Goal: Information Seeking & Learning: Find specific page/section

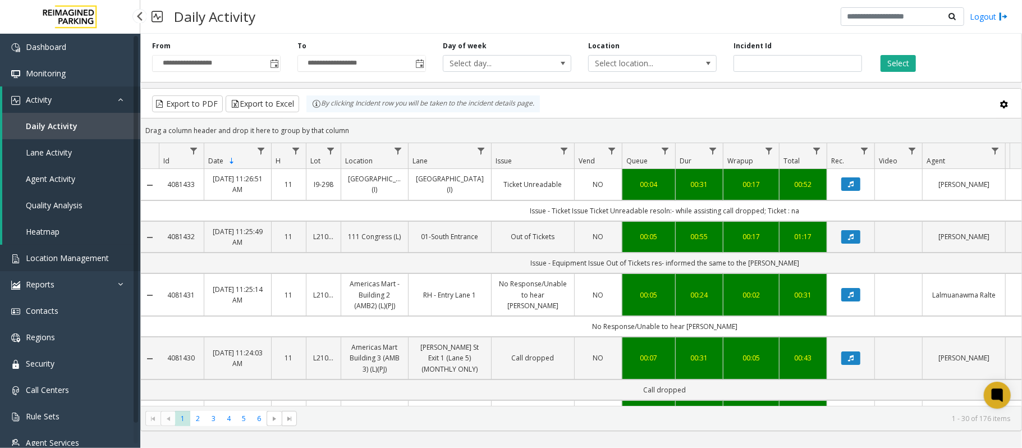
click at [53, 253] on span "Location Management" at bounding box center [67, 258] width 83 height 11
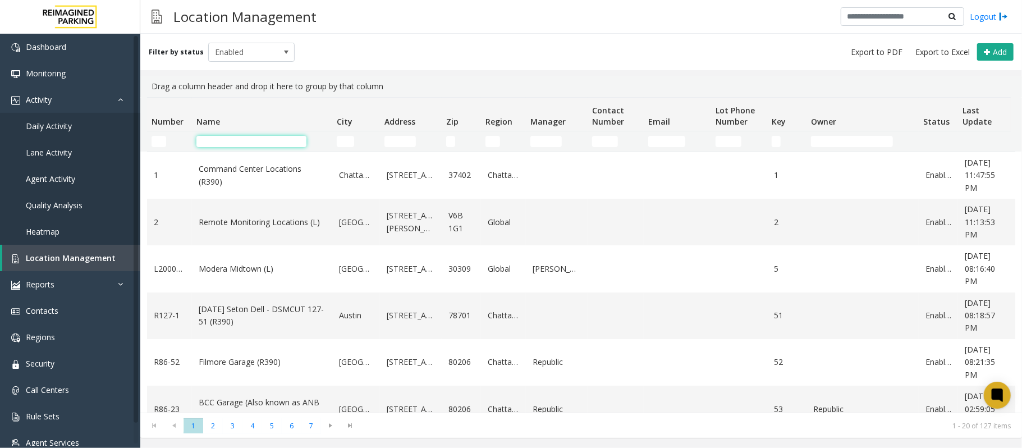
click at [236, 136] on input "Name Filter" at bounding box center [251, 141] width 110 height 11
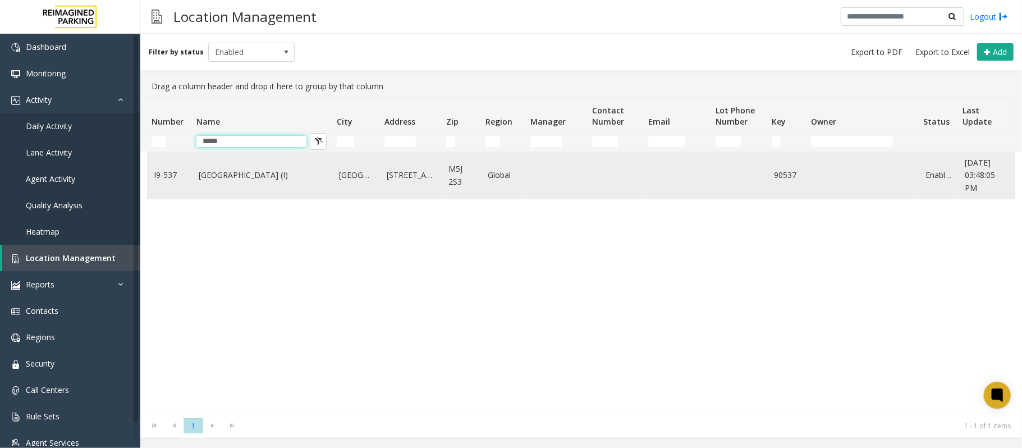
type input "*****"
click at [243, 174] on link "[GEOGRAPHIC_DATA] (I)" at bounding box center [262, 175] width 127 height 12
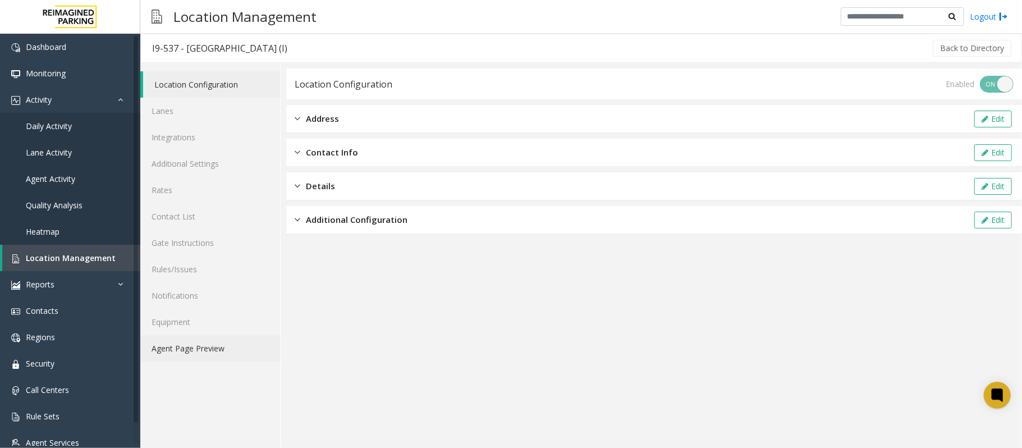
click at [177, 349] on link "Agent Page Preview" at bounding box center [210, 348] width 140 height 26
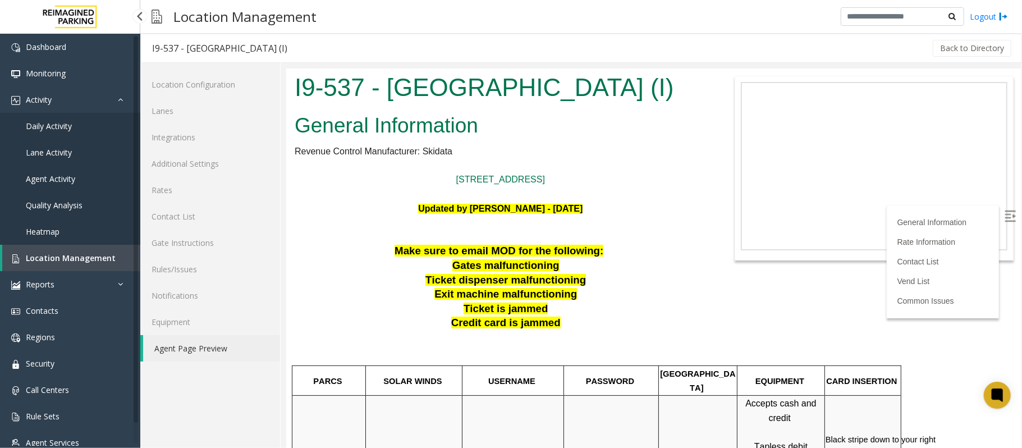
click at [53, 259] on span "Location Management" at bounding box center [71, 258] width 90 height 11
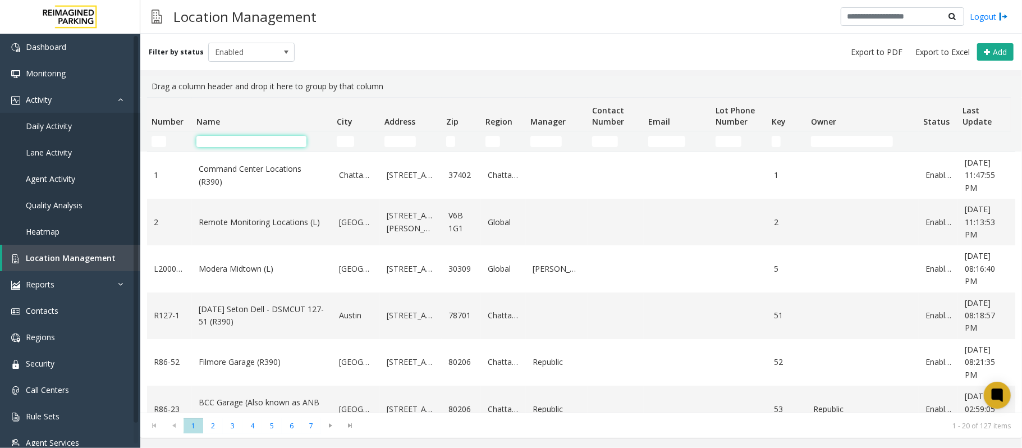
click at [232, 143] on input "Name Filter" at bounding box center [251, 141] width 110 height 11
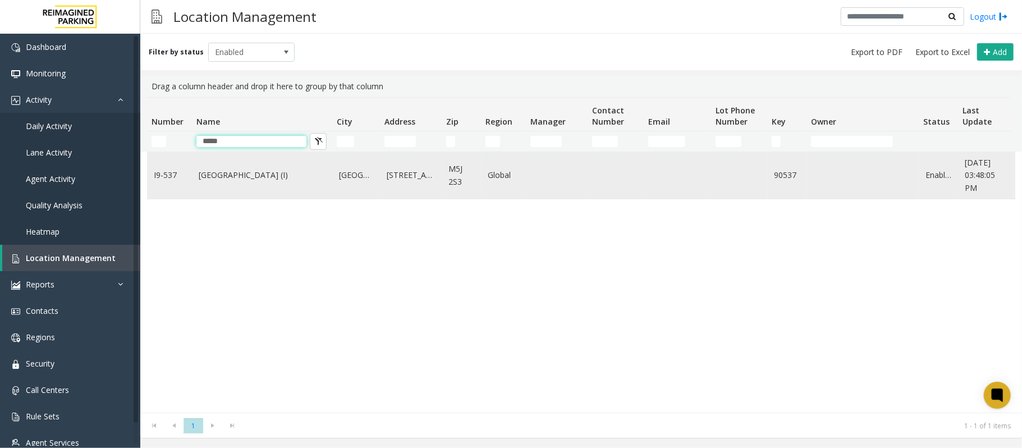
type input "*****"
click at [259, 180] on link "[GEOGRAPHIC_DATA] (I)" at bounding box center [262, 175] width 127 height 12
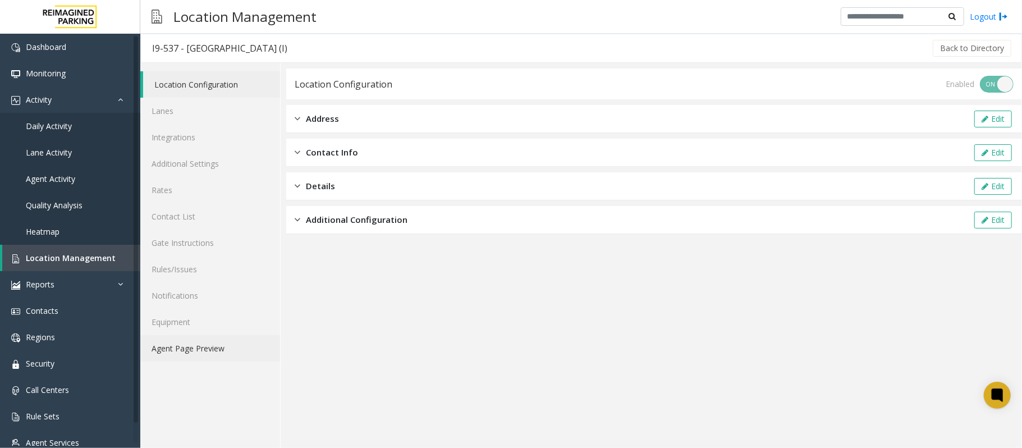
click at [243, 353] on link "Agent Page Preview" at bounding box center [210, 348] width 140 height 26
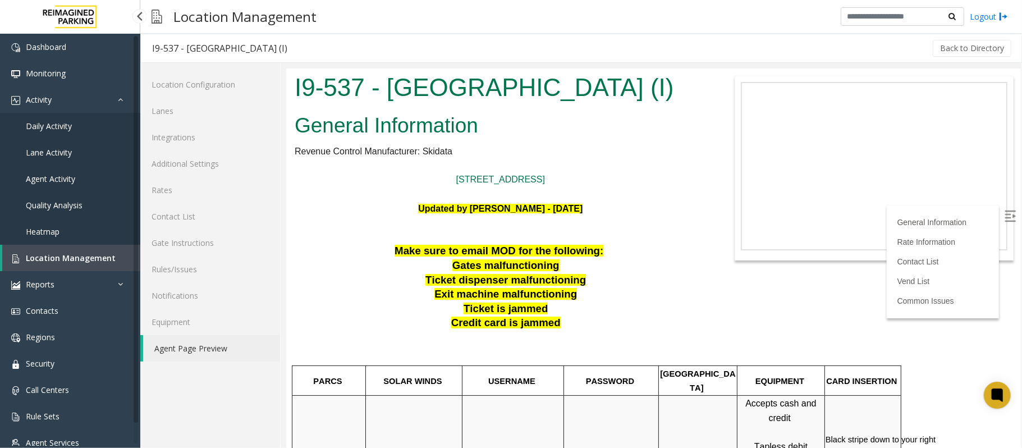
click at [98, 260] on span "Location Management" at bounding box center [71, 258] width 90 height 11
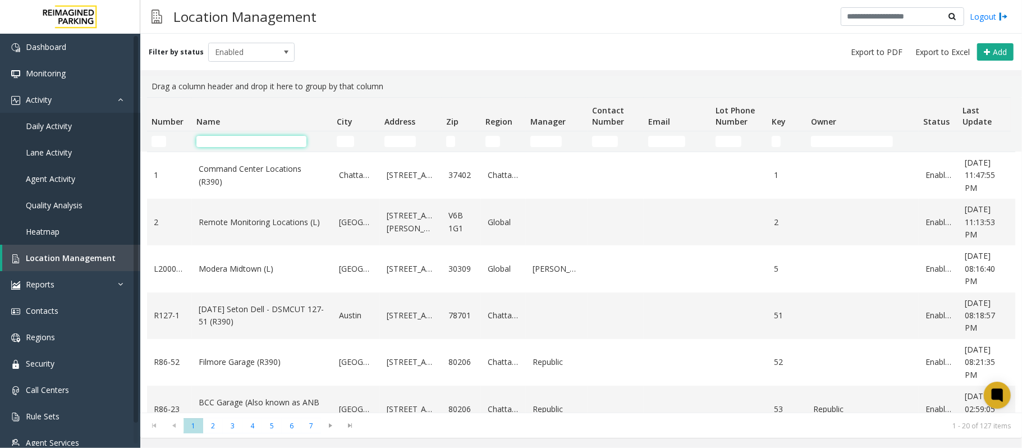
click at [218, 144] on input "Name Filter" at bounding box center [251, 141] width 110 height 11
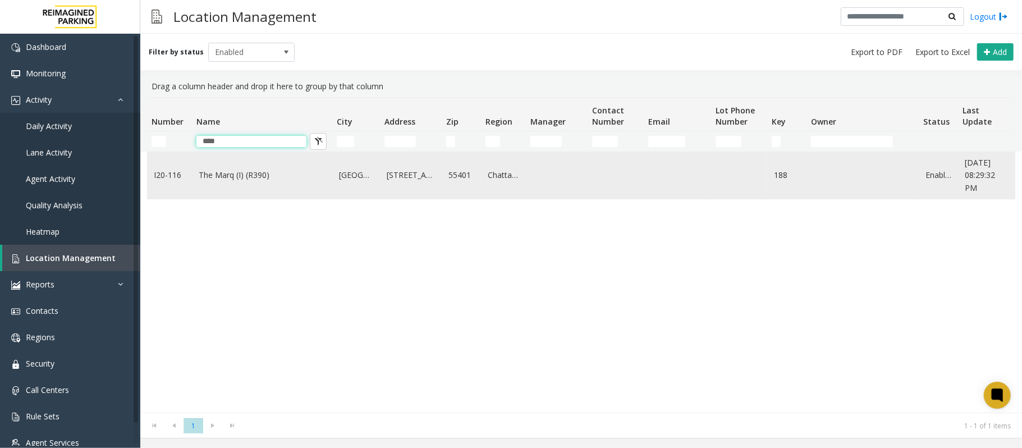
type input "****"
click at [236, 173] on link "The Marq (I) (R390)" at bounding box center [262, 175] width 127 height 12
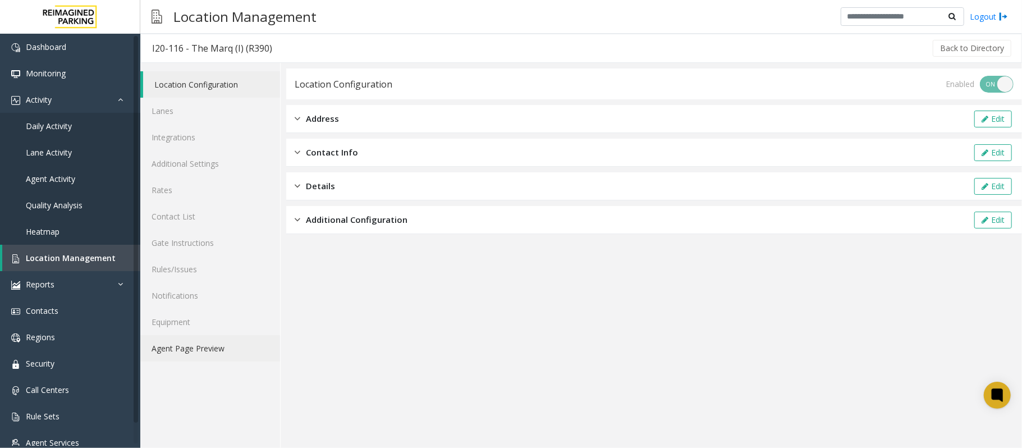
click at [223, 346] on link "Agent Page Preview" at bounding box center [210, 348] width 140 height 26
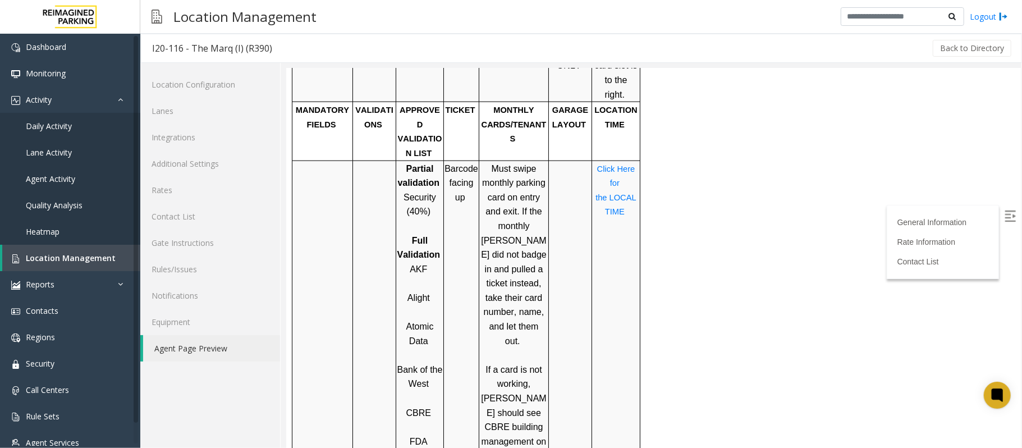
scroll to position [898, 0]
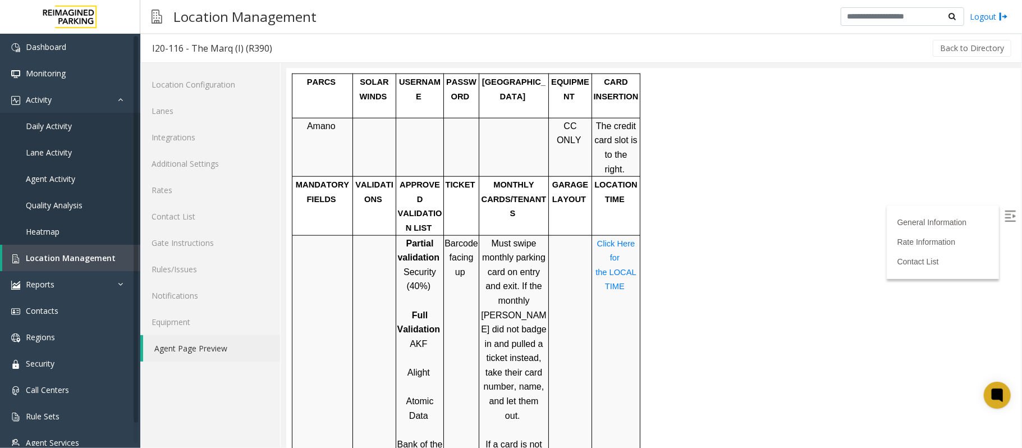
click at [414, 338] on span "AKF" at bounding box center [417, 343] width 17 height 10
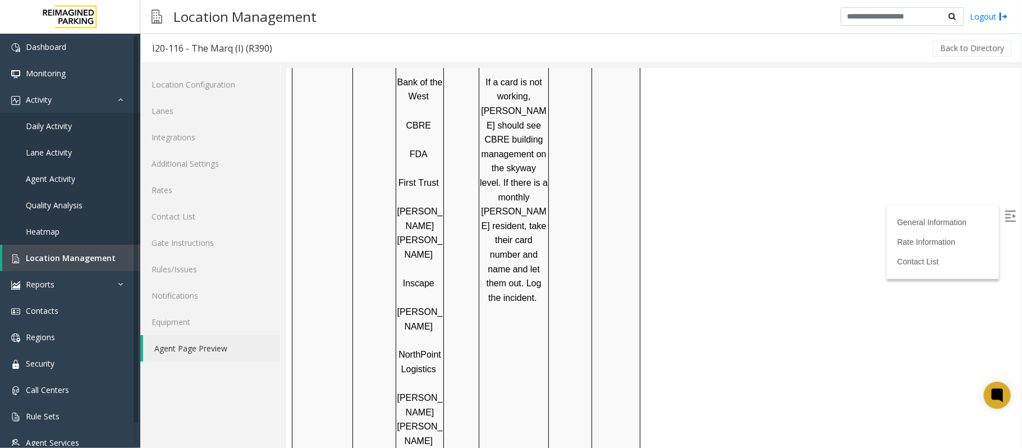
scroll to position [1272, 0]
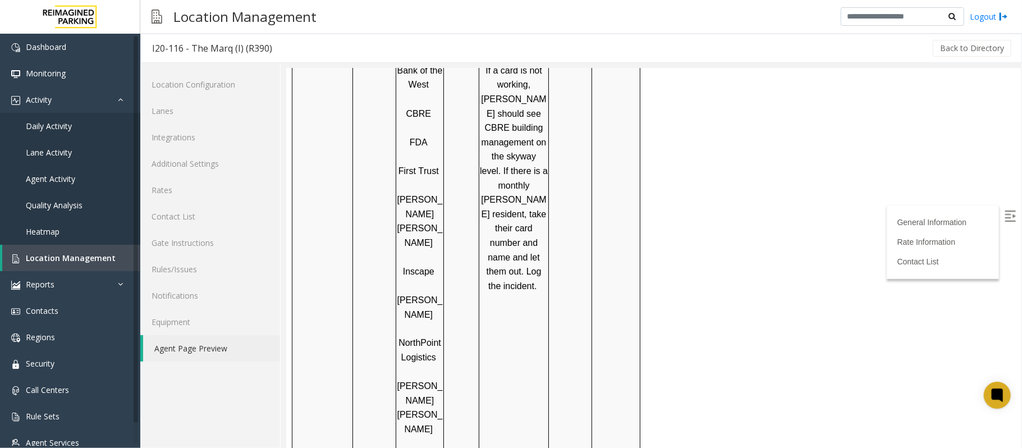
click at [535, 221] on td "Must swipe monthly parking card on entry and exit. If the monthly [PERSON_NAME]…" at bounding box center [514, 271] width 70 height 820
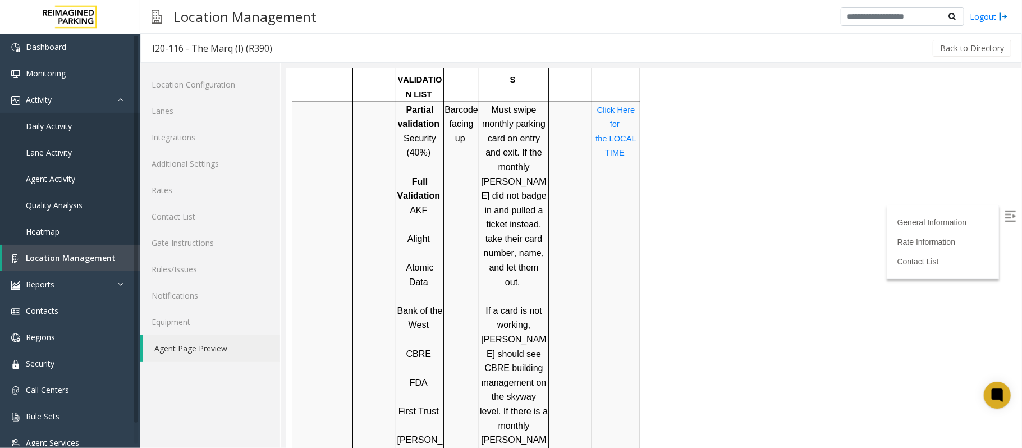
scroll to position [997, 0]
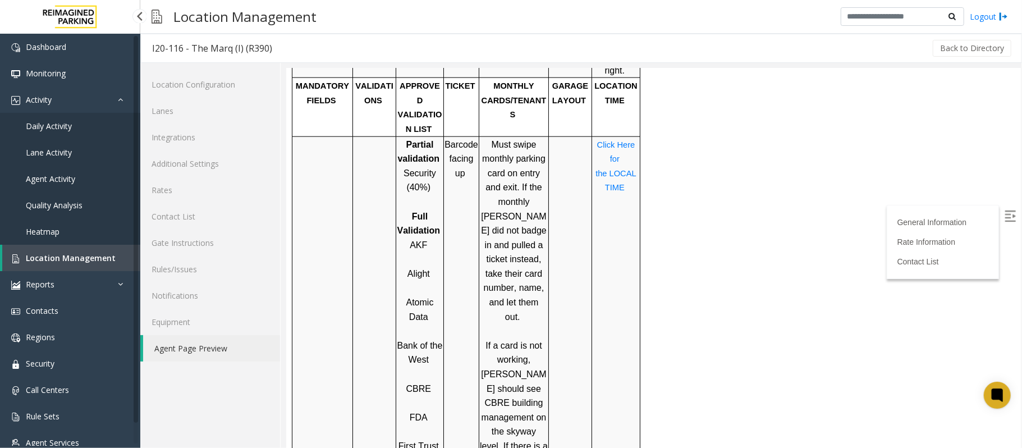
click at [94, 263] on link "Location Management" at bounding box center [71, 258] width 138 height 26
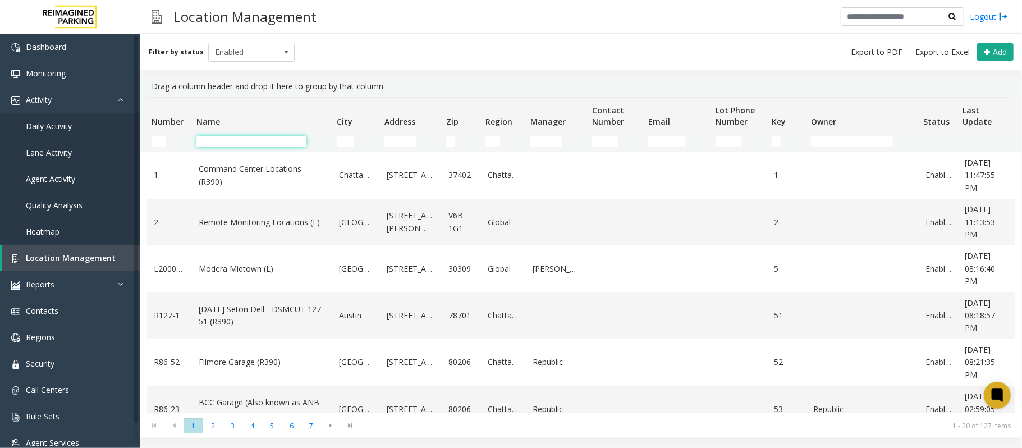
click at [257, 140] on input "Name Filter" at bounding box center [251, 141] width 110 height 11
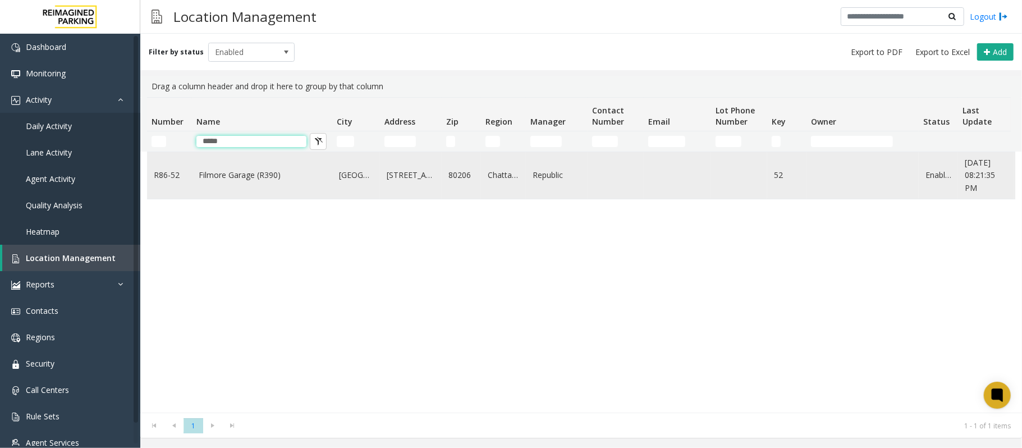
type input "*****"
click at [256, 171] on link "Filmore Garage (R390)" at bounding box center [262, 175] width 127 height 12
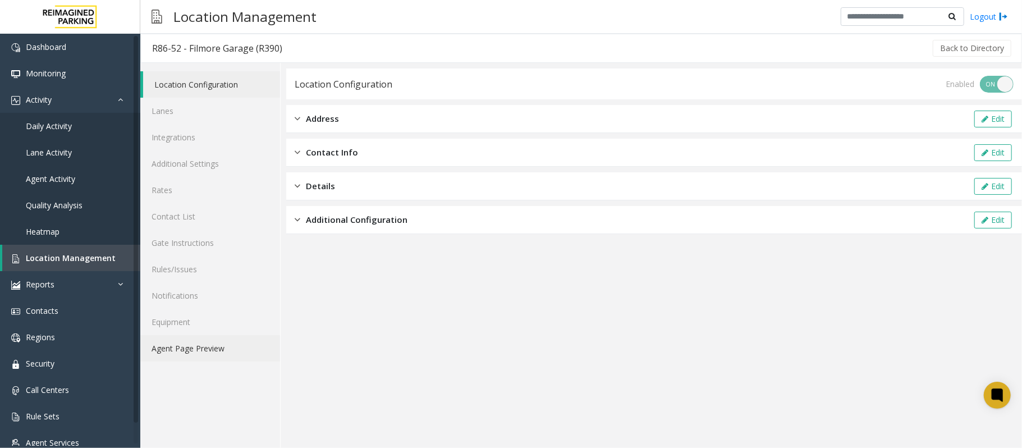
click at [219, 351] on link "Agent Page Preview" at bounding box center [210, 348] width 140 height 26
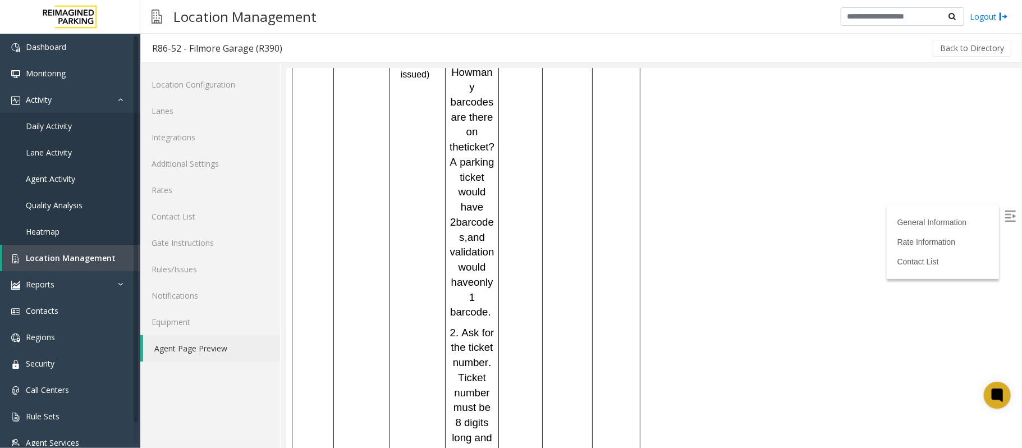
scroll to position [1272, 0]
click at [111, 255] on link "Location Management" at bounding box center [71, 258] width 138 height 26
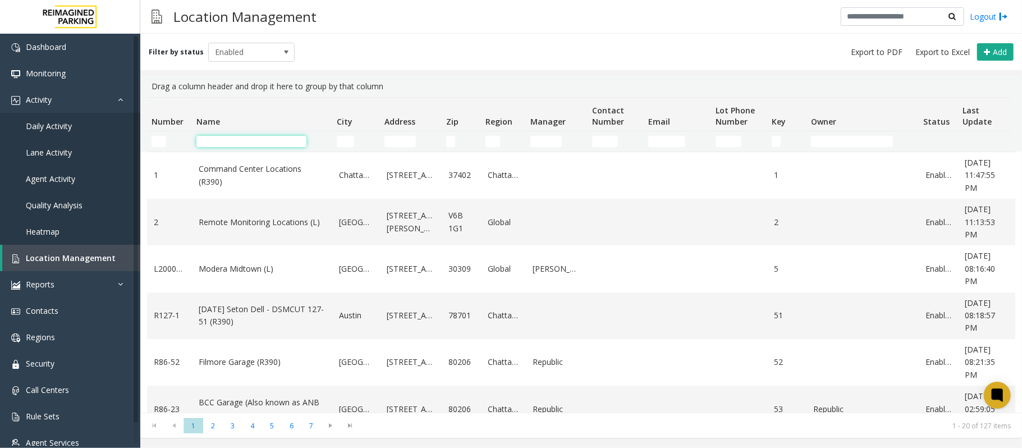
click at [255, 142] on input "Name Filter" at bounding box center [251, 141] width 110 height 11
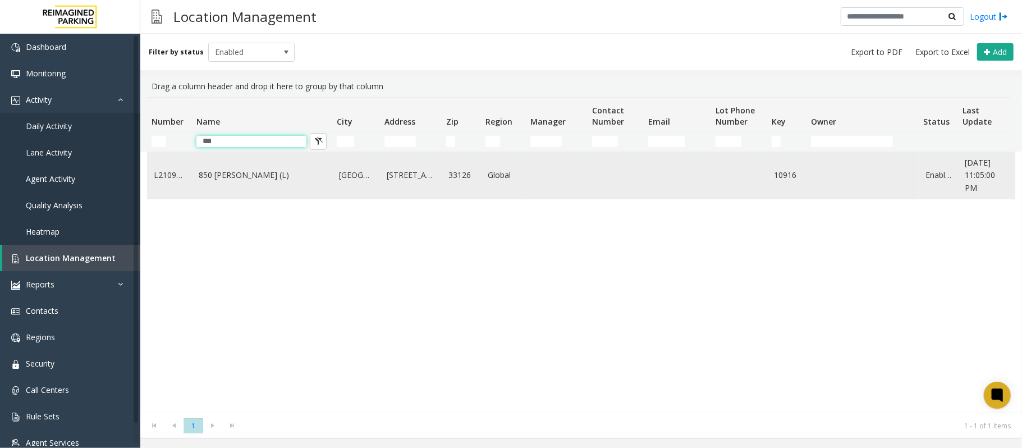
type input "***"
click at [214, 171] on link "850 [PERSON_NAME] (L)" at bounding box center [262, 175] width 127 height 12
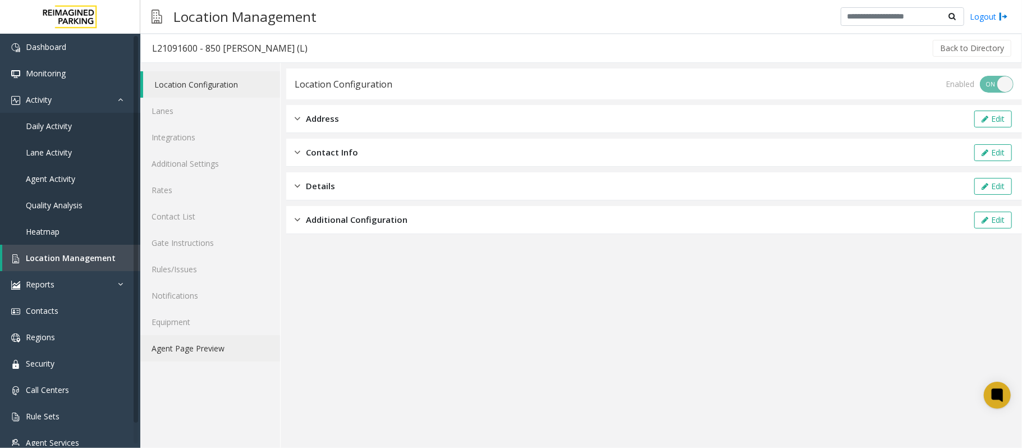
click at [226, 344] on link "Agent Page Preview" at bounding box center [210, 348] width 140 height 26
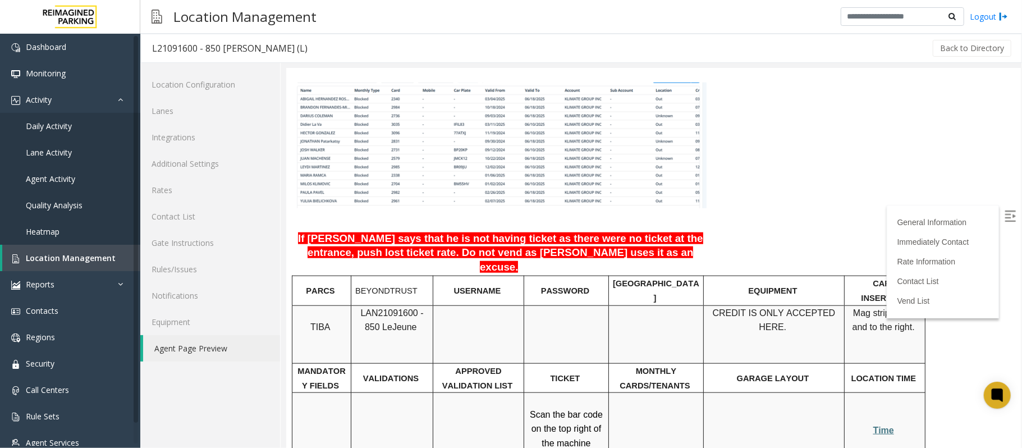
scroll to position [748, 0]
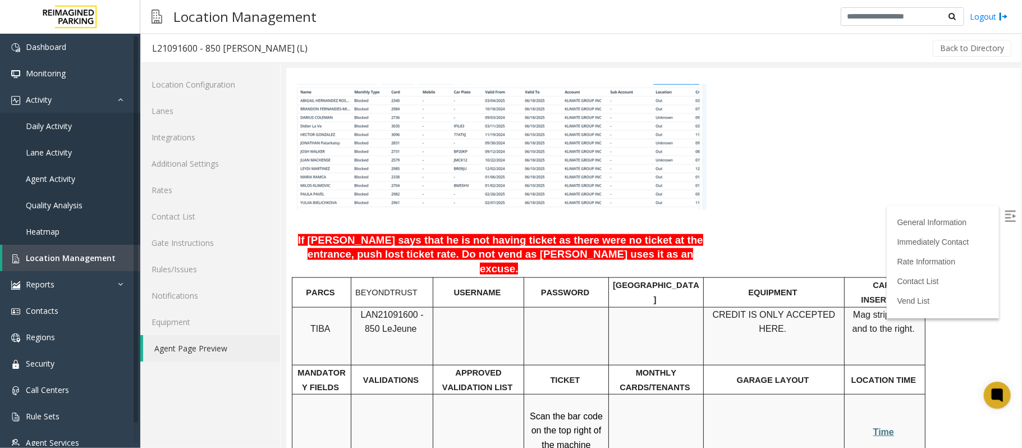
click at [664, 307] on p at bounding box center [655, 314] width 86 height 15
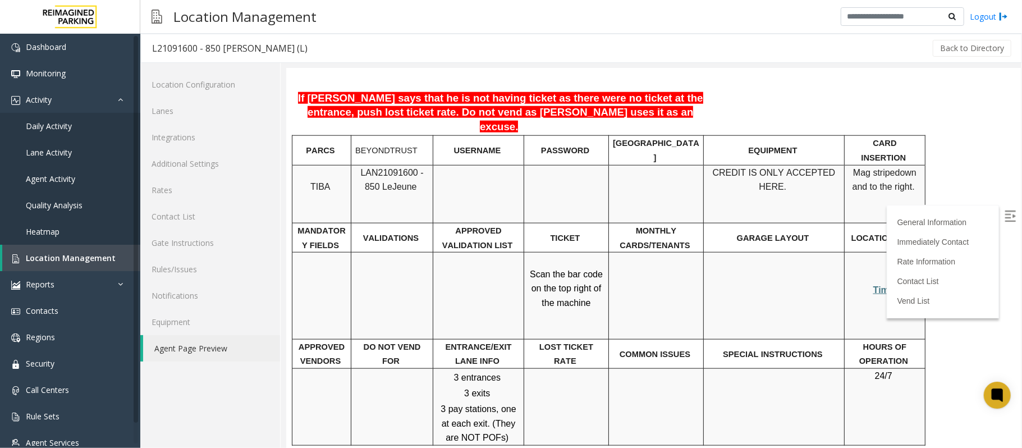
scroll to position [905, 0]
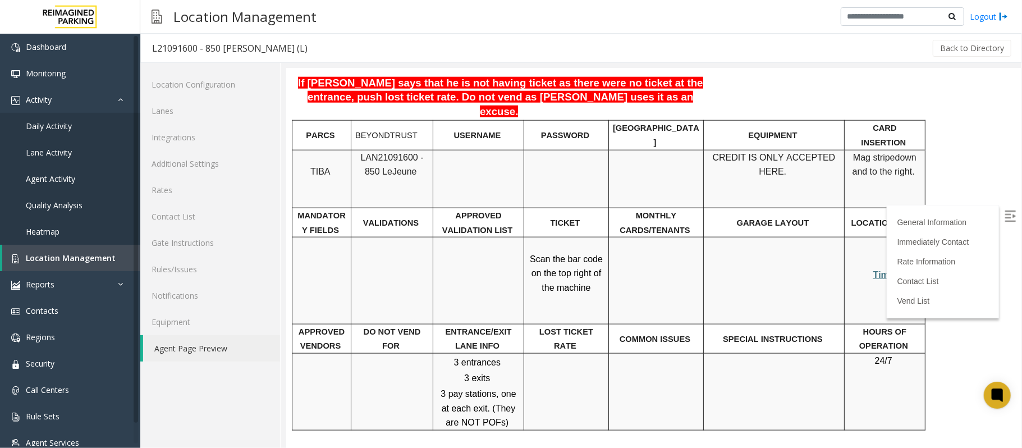
drag, startPoint x: 218, startPoint y: 346, endPoint x: 218, endPoint y: 337, distance: 9.0
click at [218, 346] on link "Agent Page Preview" at bounding box center [211, 348] width 137 height 26
click at [215, 348] on link "Agent Page Preview" at bounding box center [211, 348] width 137 height 26
click at [126, 258] on link "Location Management" at bounding box center [71, 258] width 138 height 26
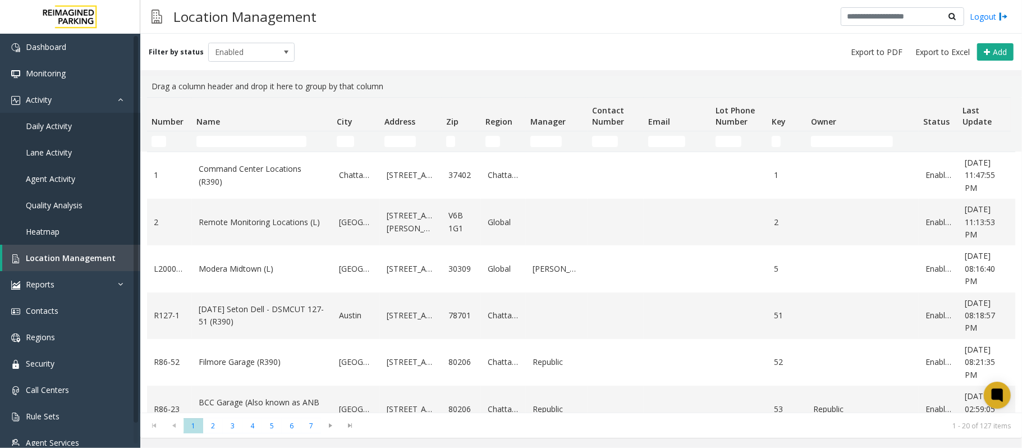
click at [238, 149] on td "Name Filter" at bounding box center [262, 141] width 140 height 20
click at [242, 144] on input "Name Filter" at bounding box center [251, 141] width 110 height 11
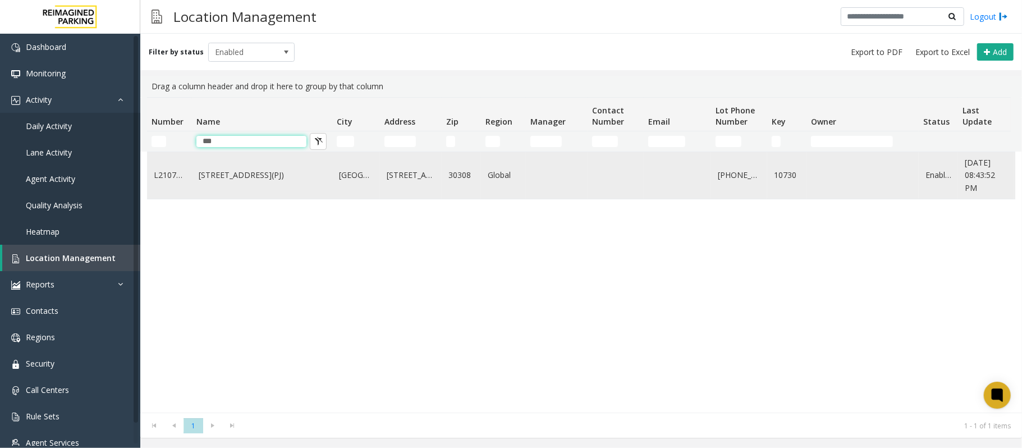
type input "***"
click at [245, 168] on td "[STREET_ADDRESS](PJ)" at bounding box center [262, 175] width 140 height 47
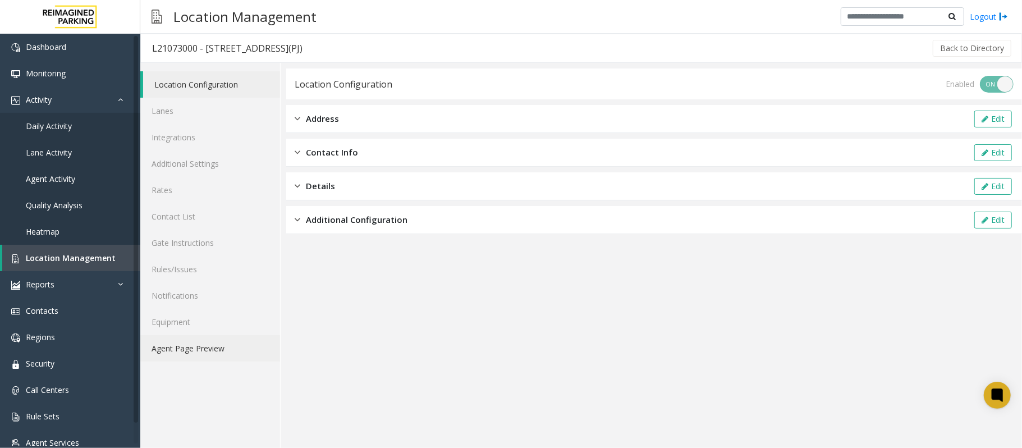
click at [227, 344] on link "Agent Page Preview" at bounding box center [210, 348] width 140 height 26
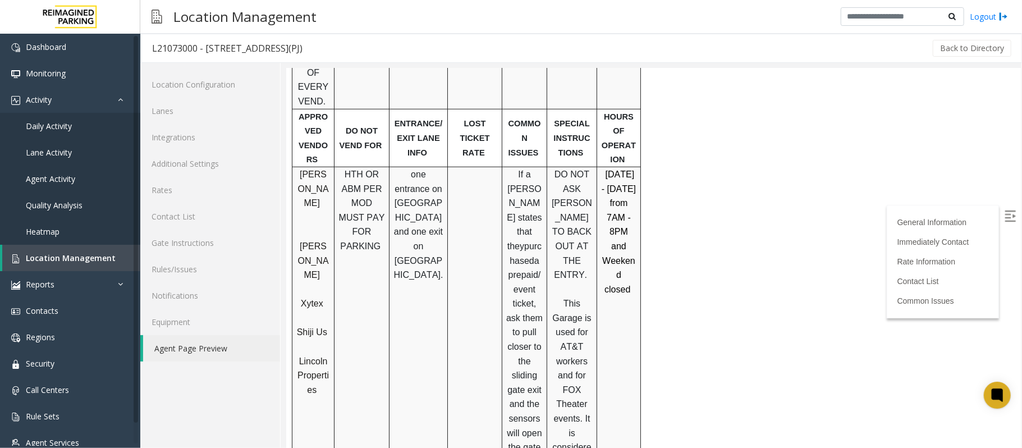
scroll to position [598, 0]
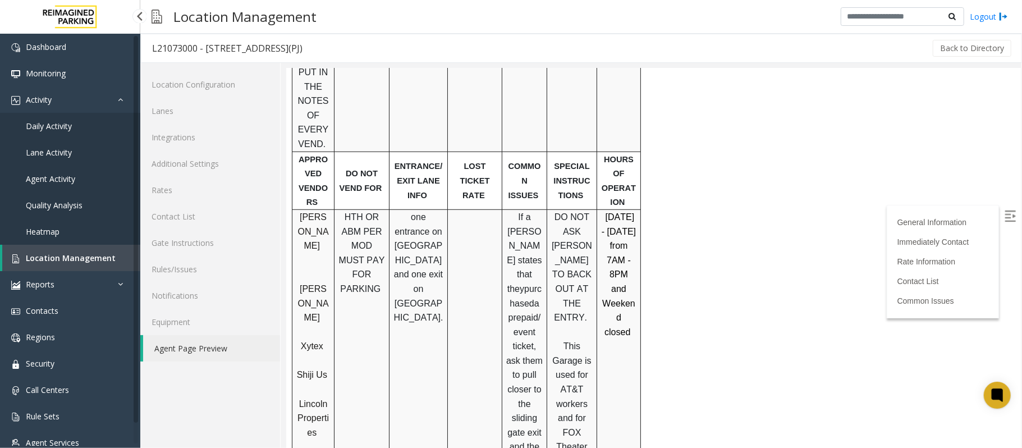
click at [102, 260] on span "Location Management" at bounding box center [71, 258] width 90 height 11
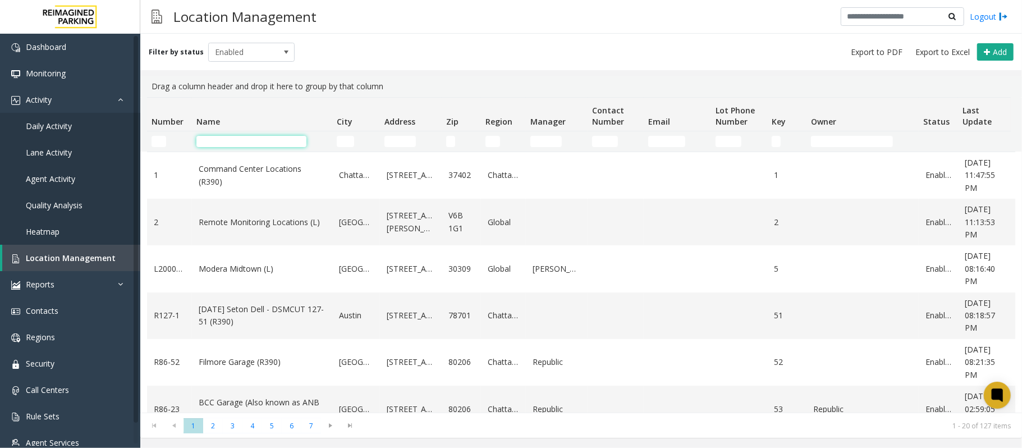
click at [230, 143] on input "Name Filter" at bounding box center [251, 141] width 110 height 11
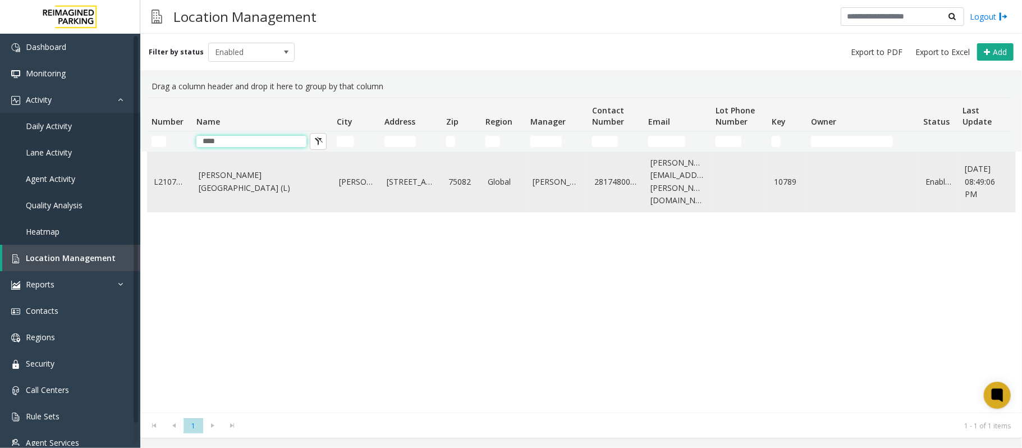
type input "****"
click at [243, 167] on td "[PERSON_NAME][GEOGRAPHIC_DATA] (L)" at bounding box center [262, 181] width 140 height 59
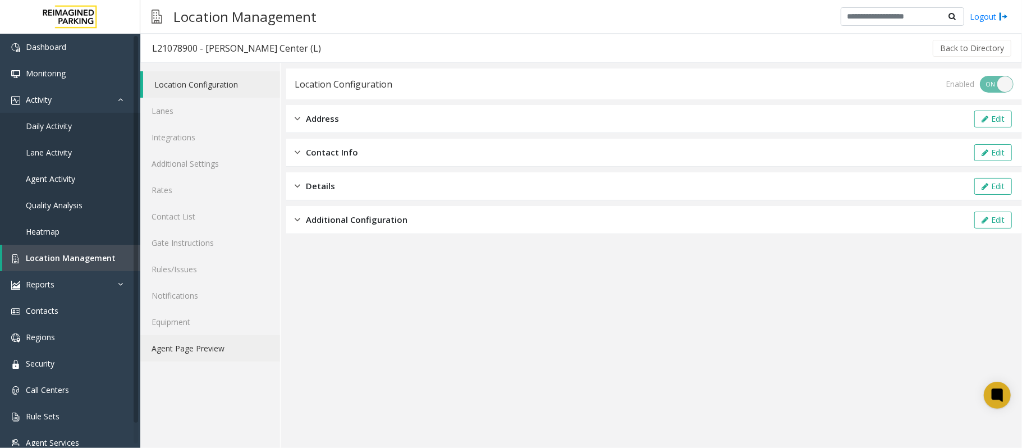
click at [204, 343] on link "Agent Page Preview" at bounding box center [210, 348] width 140 height 26
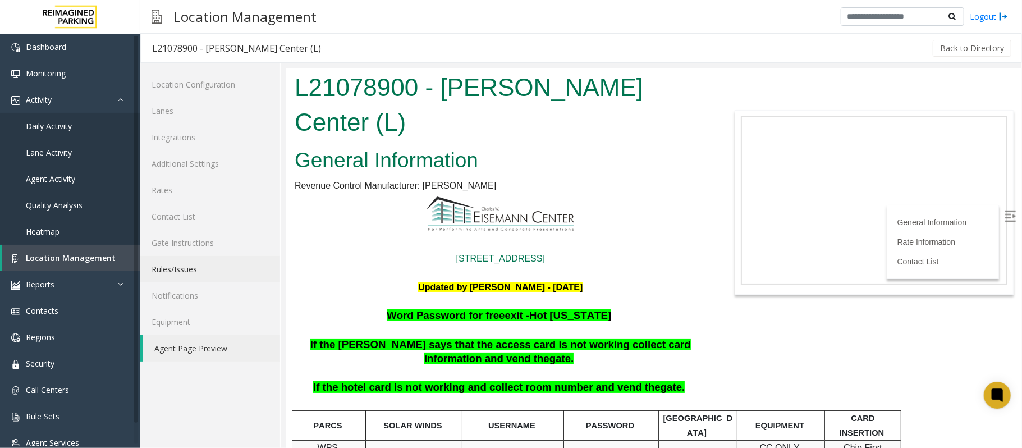
scroll to position [224, 0]
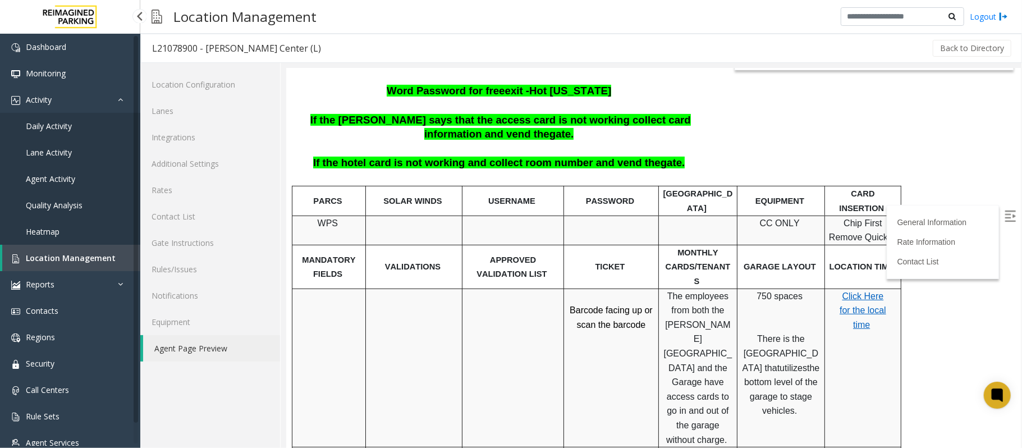
click at [100, 249] on link "Location Management" at bounding box center [71, 258] width 138 height 26
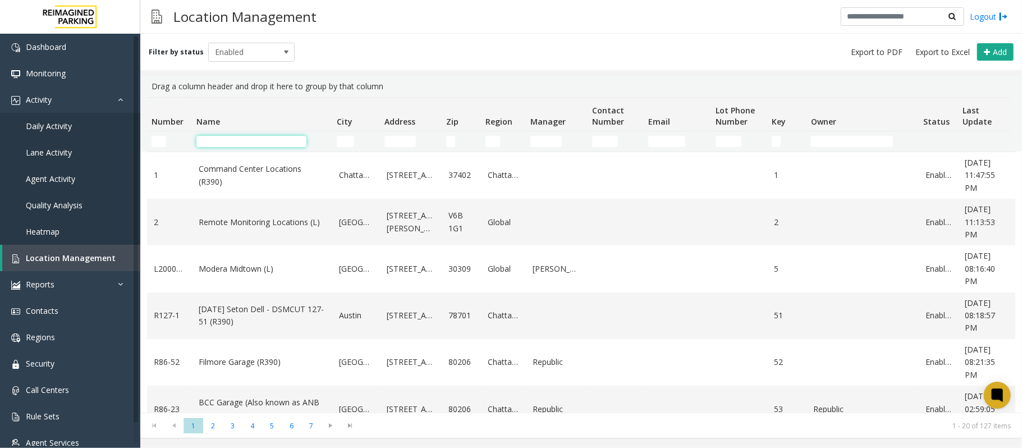
click at [261, 139] on input "Name Filter" at bounding box center [251, 141] width 110 height 11
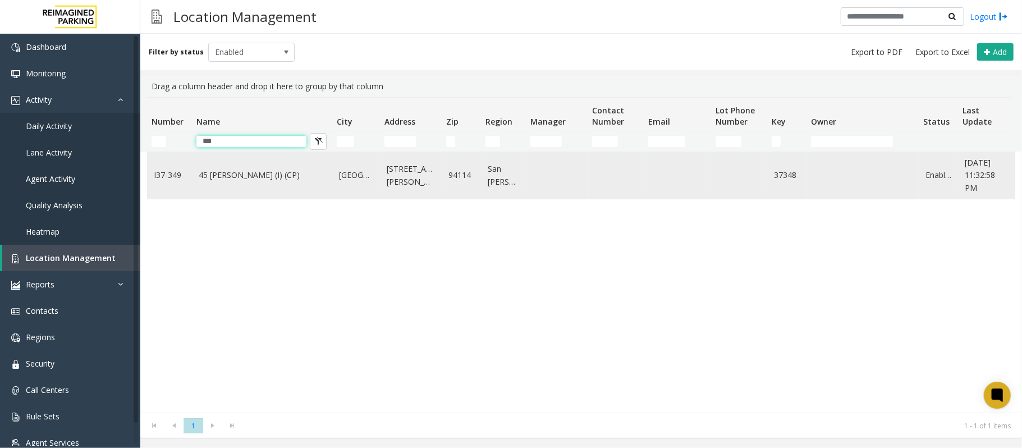
type input "**"
click at [265, 184] on td "45 [PERSON_NAME] (I) (CP)" at bounding box center [262, 175] width 140 height 47
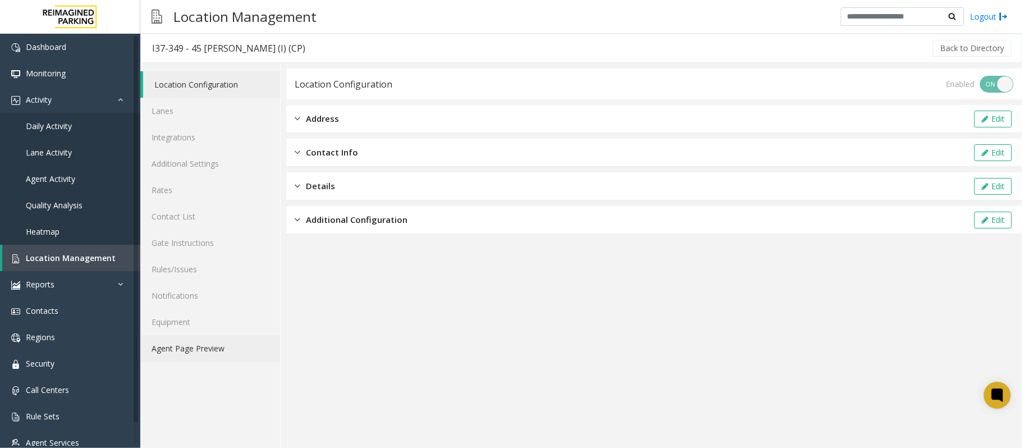
click at [199, 348] on link "Agent Page Preview" at bounding box center [210, 348] width 140 height 26
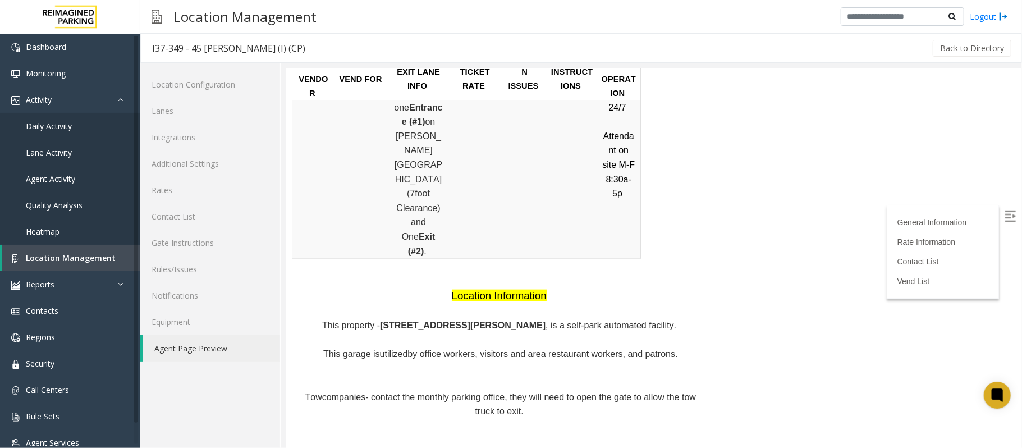
scroll to position [898, 0]
drag, startPoint x: 423, startPoint y: 232, endPoint x: 473, endPoint y: 231, distance: 50.5
click at [473, 349] on span "by office workers, visitors and area restaurant workers, and patrons." at bounding box center [542, 354] width 270 height 10
copy span "office workers"
drag, startPoint x: 479, startPoint y: 234, endPoint x: 506, endPoint y: 232, distance: 27.0
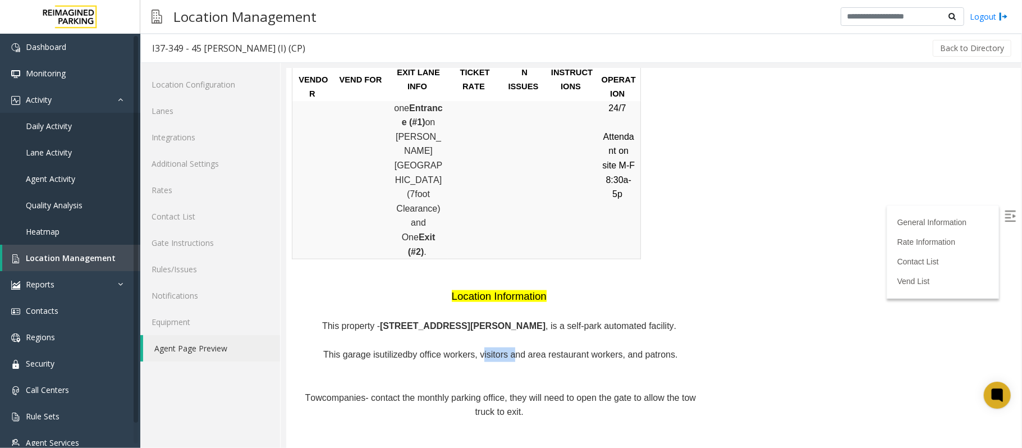
click at [506, 349] on span "by office workers, visitors and area restaurant workers, and patrons." at bounding box center [542, 354] width 270 height 10
copy span "visitors"
drag, startPoint x: 524, startPoint y: 236, endPoint x: 611, endPoint y: 239, distance: 87.6
click at [611, 349] on span "by office workers, visitors and area restaurant workers, and patrons." at bounding box center [542, 354] width 270 height 10
copy span "area restaurant workers"
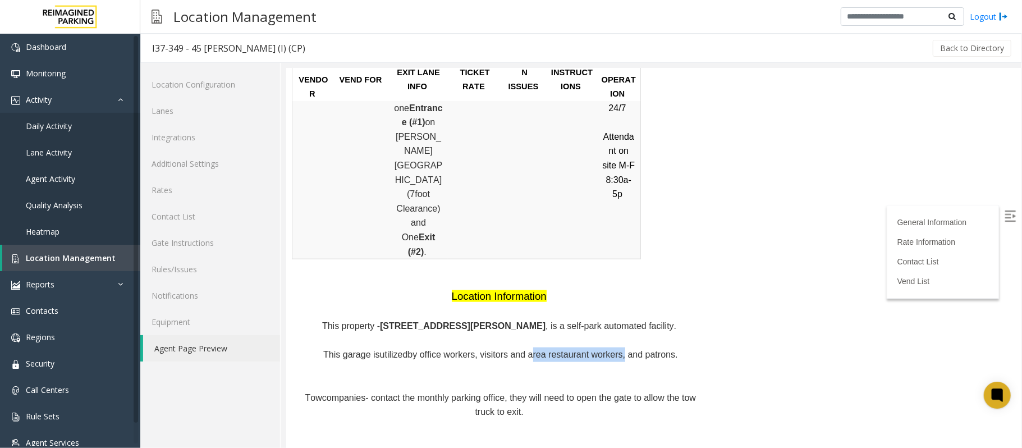
drag, startPoint x: 629, startPoint y: 237, endPoint x: 668, endPoint y: 230, distance: 39.9
click at [668, 347] on p "This garage is utilized by office workers, visitors and area restaurant workers…" at bounding box center [500, 354] width 412 height 15
copy span "patrons."
click at [128, 258] on link "Location Management" at bounding box center [71, 258] width 138 height 26
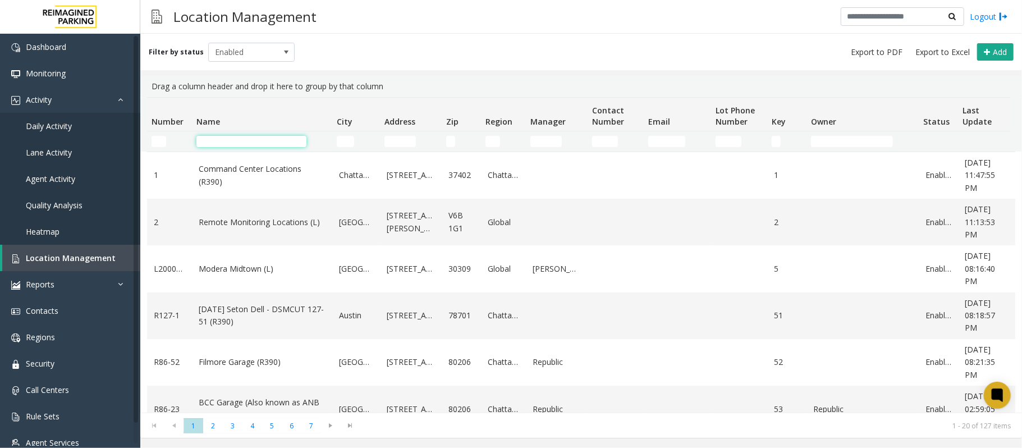
click at [221, 140] on input "Name Filter" at bounding box center [251, 141] width 110 height 11
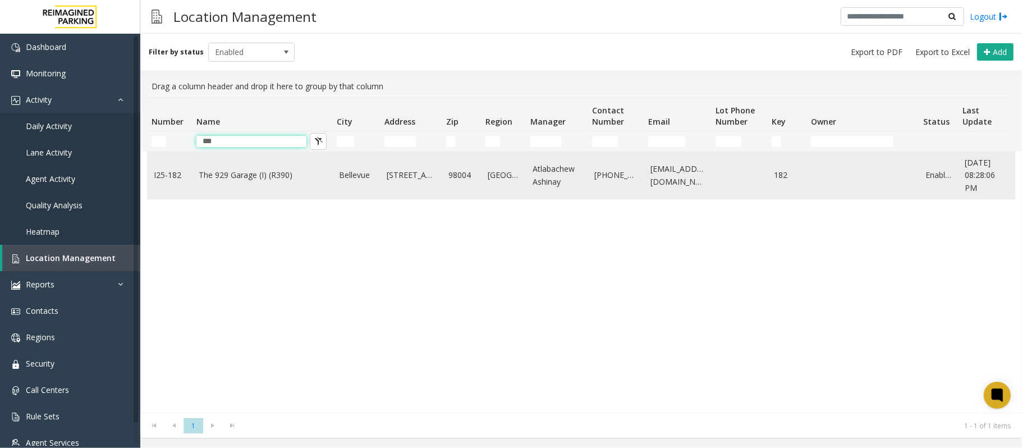
type input "***"
click at [223, 194] on td "The 929 Garage (I) (R390)" at bounding box center [262, 175] width 140 height 47
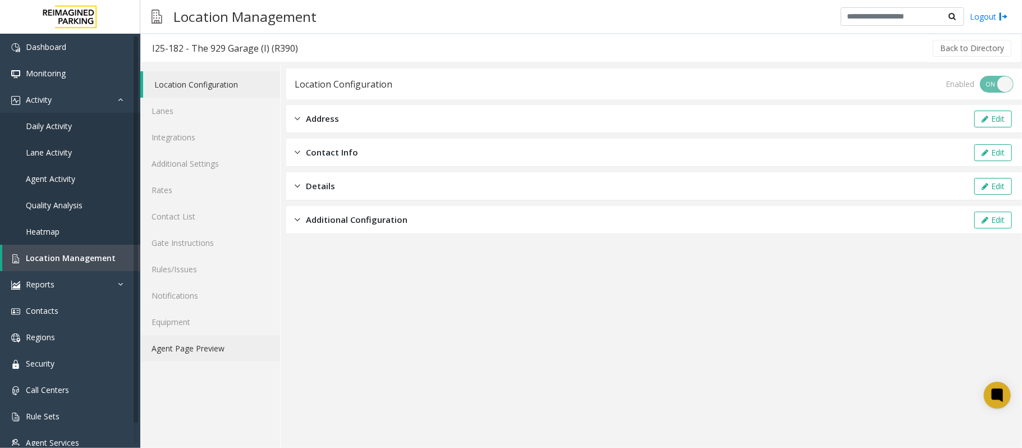
click at [236, 344] on link "Agent Page Preview" at bounding box center [210, 348] width 140 height 26
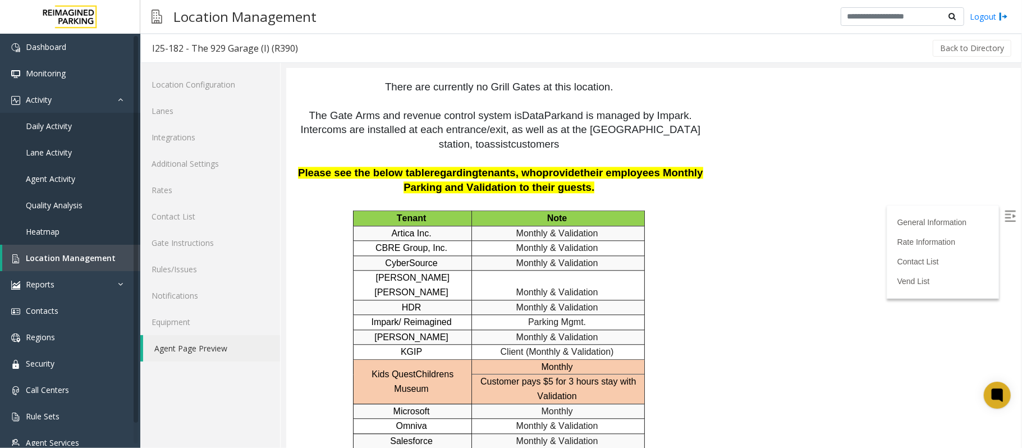
scroll to position [1879, 0]
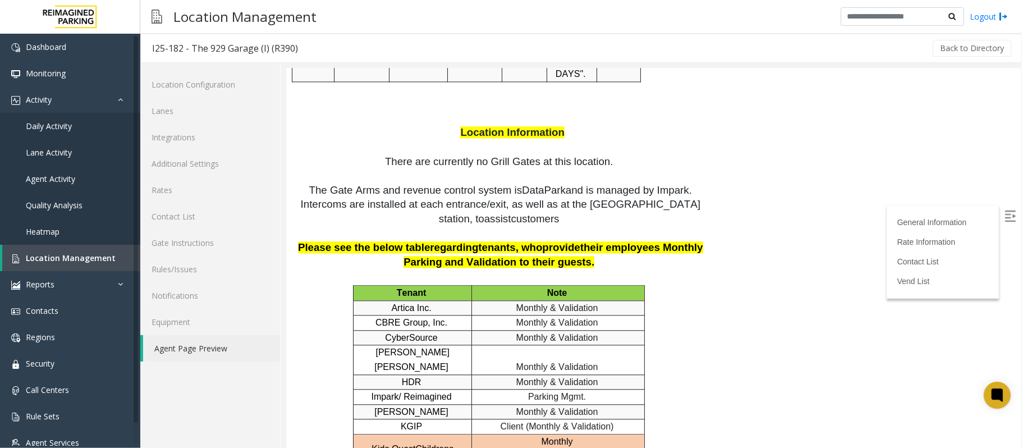
copy p "TEKsystems"
drag, startPoint x: 435, startPoint y: 251, endPoint x: 389, endPoint y: 250, distance: 46.0
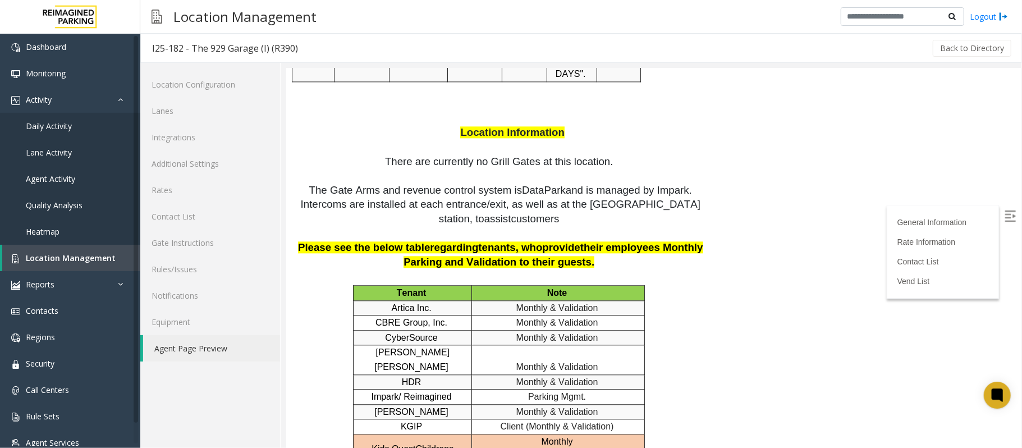
copy p "Microsoft"
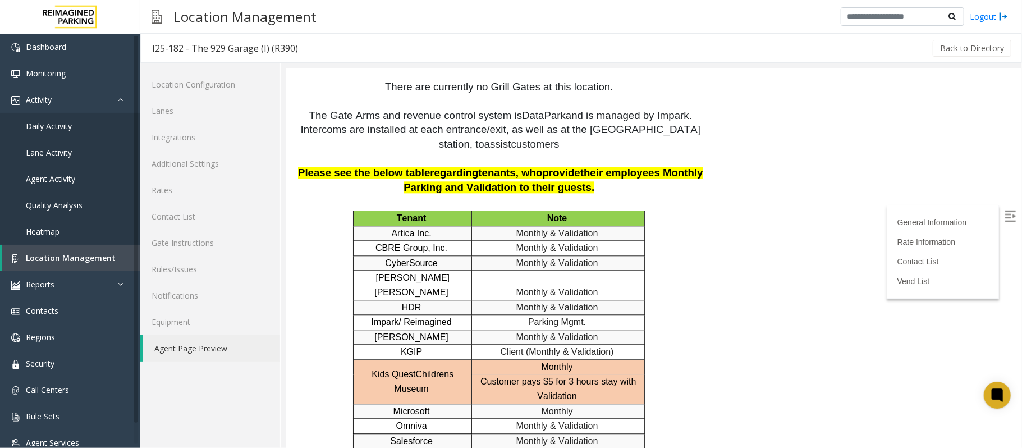
drag, startPoint x: 460, startPoint y: 343, endPoint x: 357, endPoint y: 342, distance: 103.3
copy p "Universal Language Services"
click at [218, 351] on link "Agent Page Preview" at bounding box center [211, 348] width 137 height 26
click at [99, 254] on span "Location Management" at bounding box center [71, 258] width 90 height 11
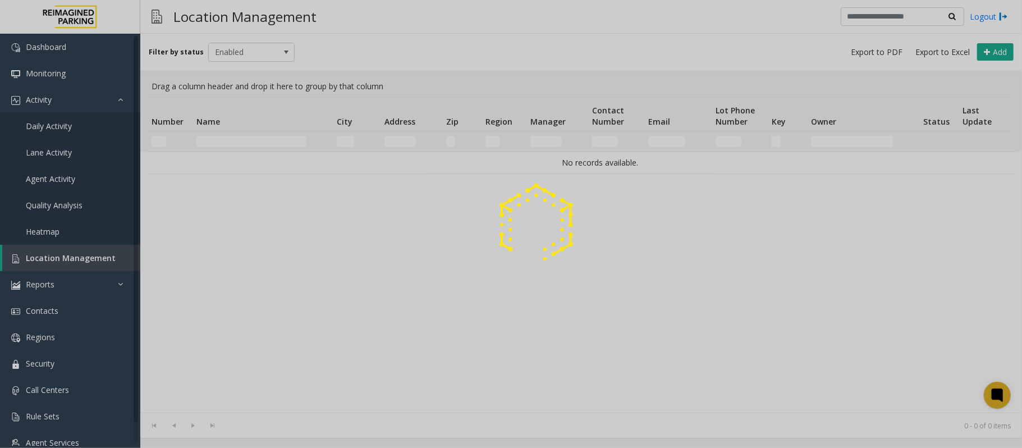
click at [248, 138] on div at bounding box center [511, 224] width 1022 height 448
click at [248, 138] on input "Name Filter" at bounding box center [251, 141] width 110 height 11
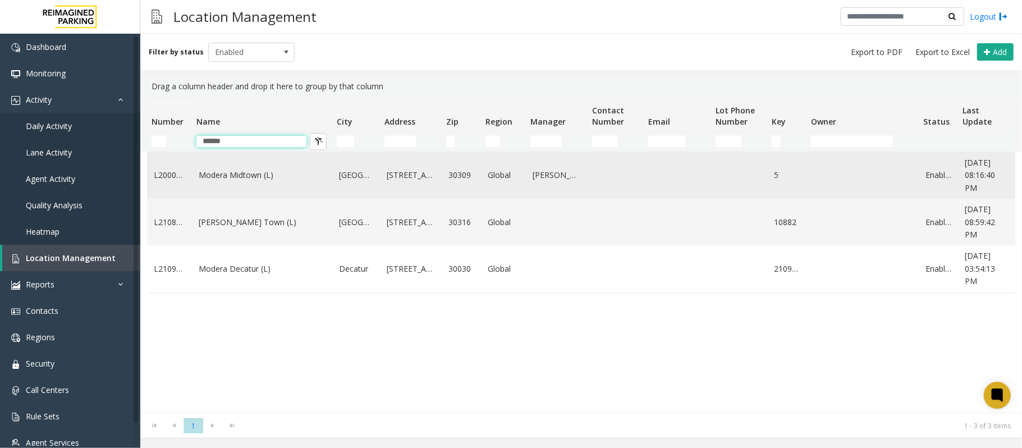
type input "******"
click at [250, 193] on td "Modera Midtown (L)" at bounding box center [262, 175] width 140 height 47
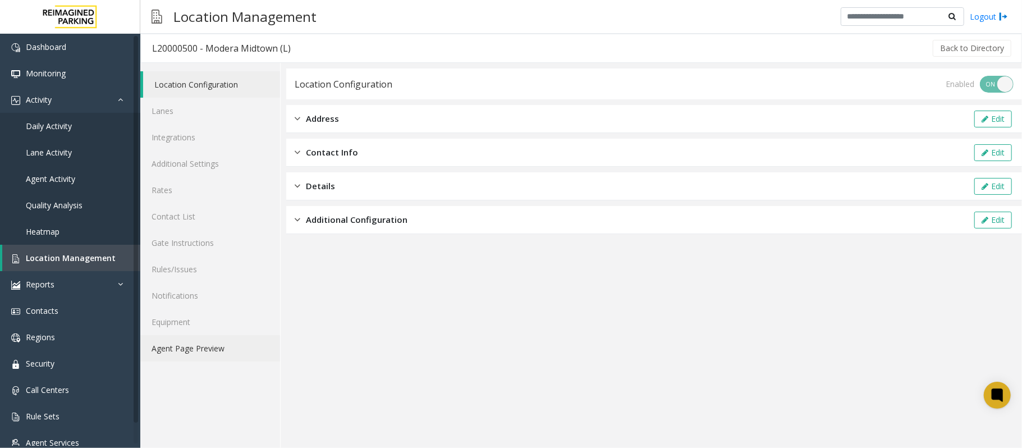
click at [249, 351] on link "Agent Page Preview" at bounding box center [210, 348] width 140 height 26
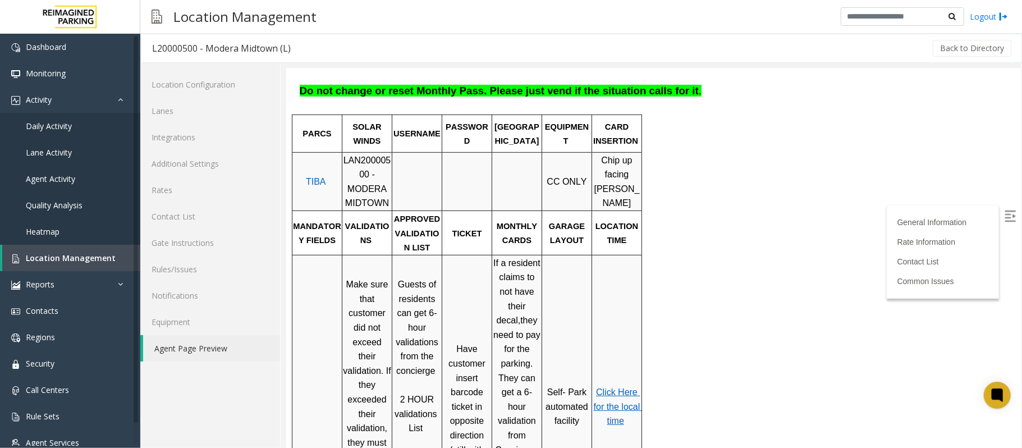
scroll to position [224, 0]
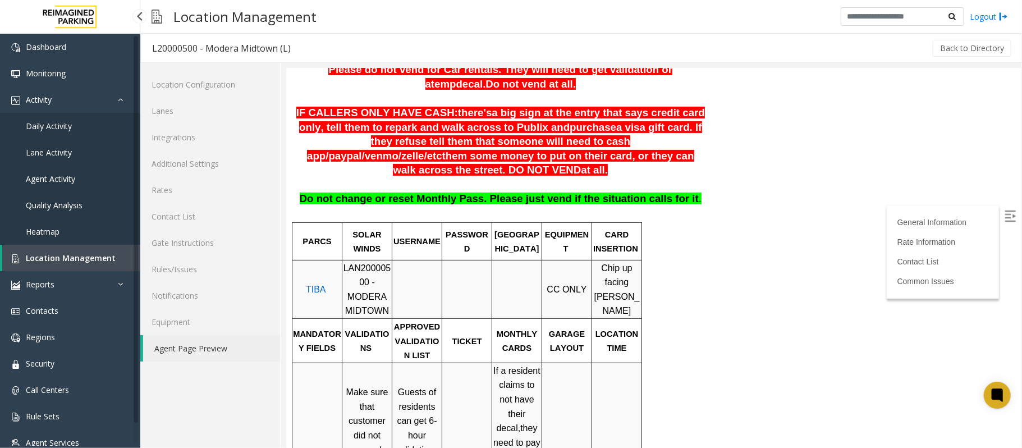
click at [109, 253] on span "Location Management" at bounding box center [71, 258] width 90 height 11
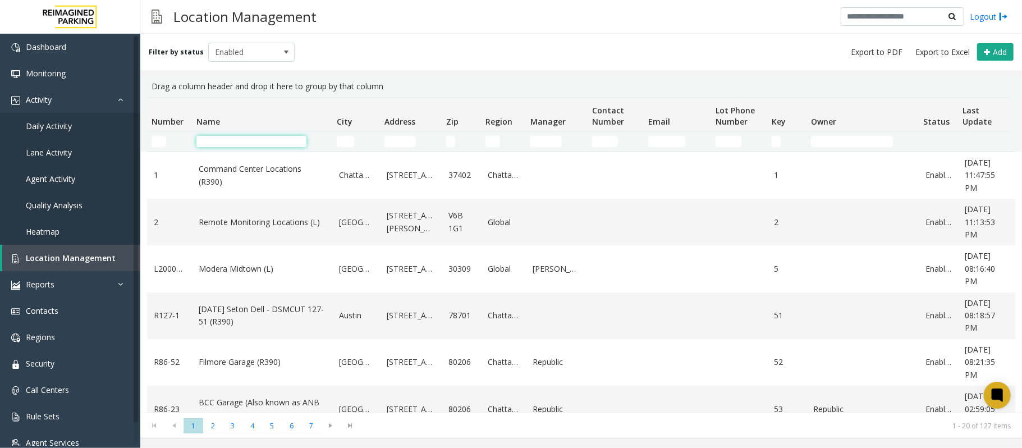
click at [249, 140] on input "Name Filter" at bounding box center [251, 141] width 110 height 11
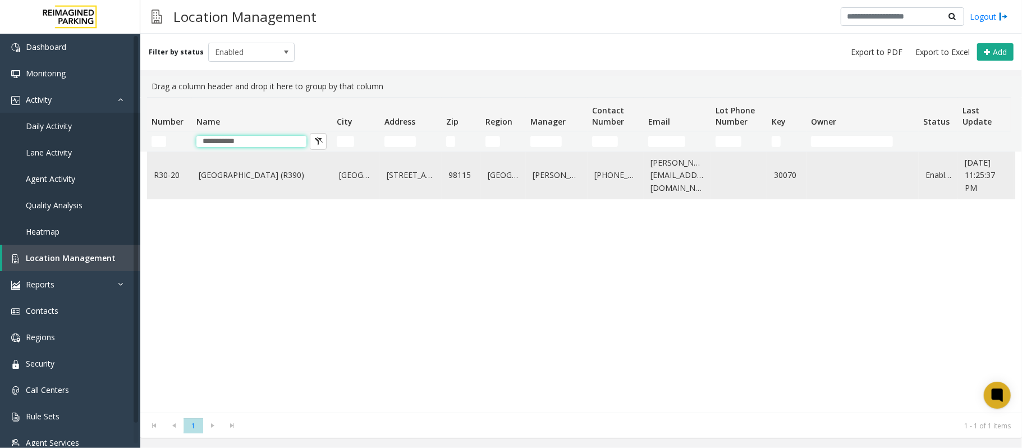
type input "**********"
click at [258, 176] on link "[GEOGRAPHIC_DATA] (R390)" at bounding box center [262, 175] width 127 height 12
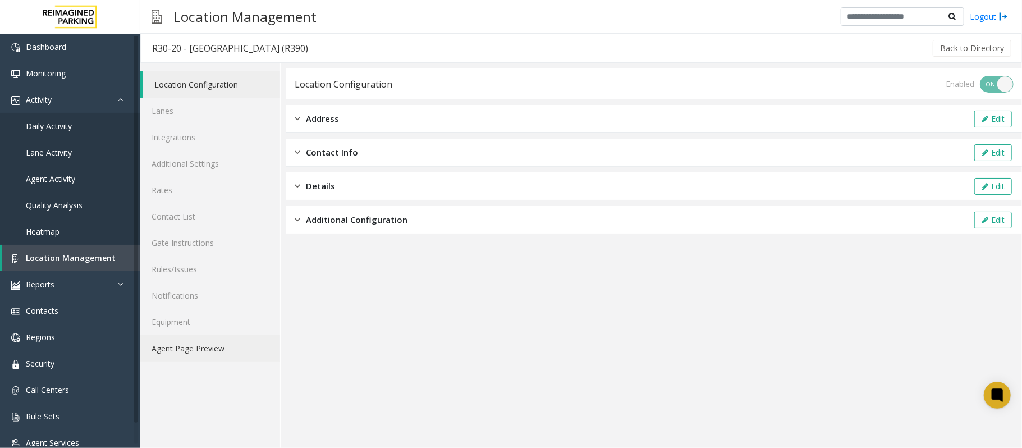
click at [228, 353] on link "Agent Page Preview" at bounding box center [210, 348] width 140 height 26
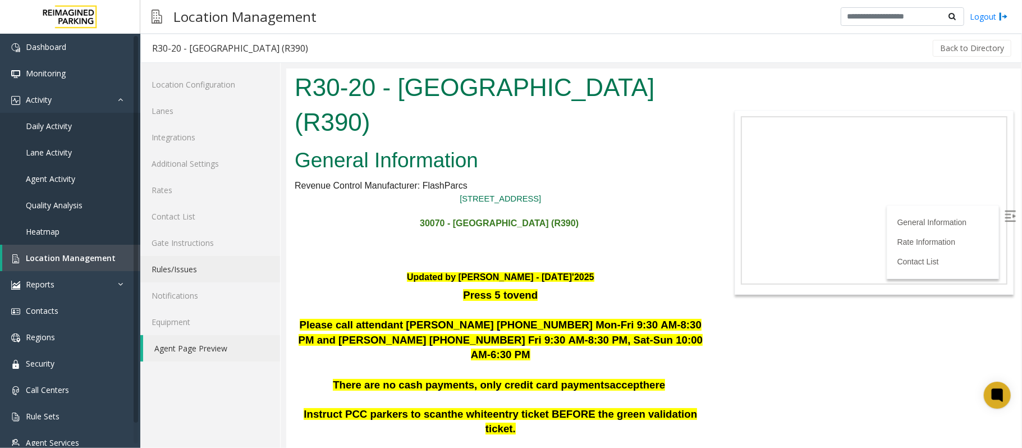
scroll to position [299, 0]
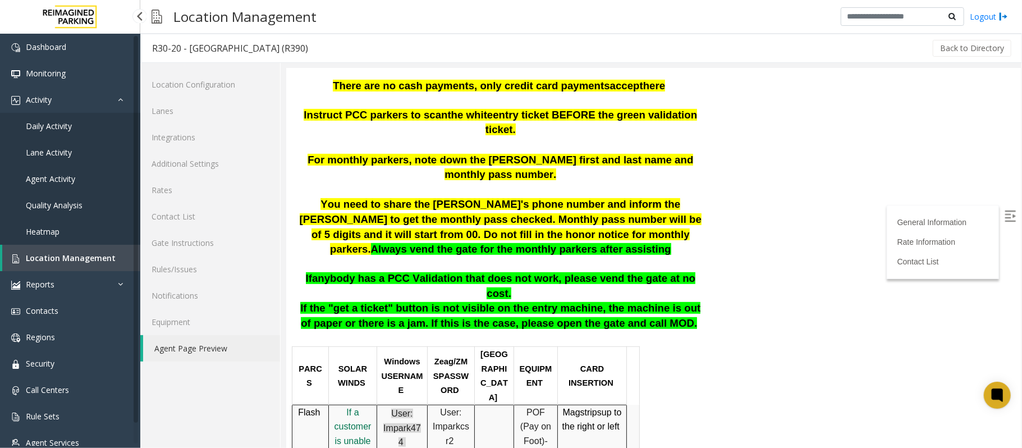
click at [111, 258] on link "Location Management" at bounding box center [71, 258] width 138 height 26
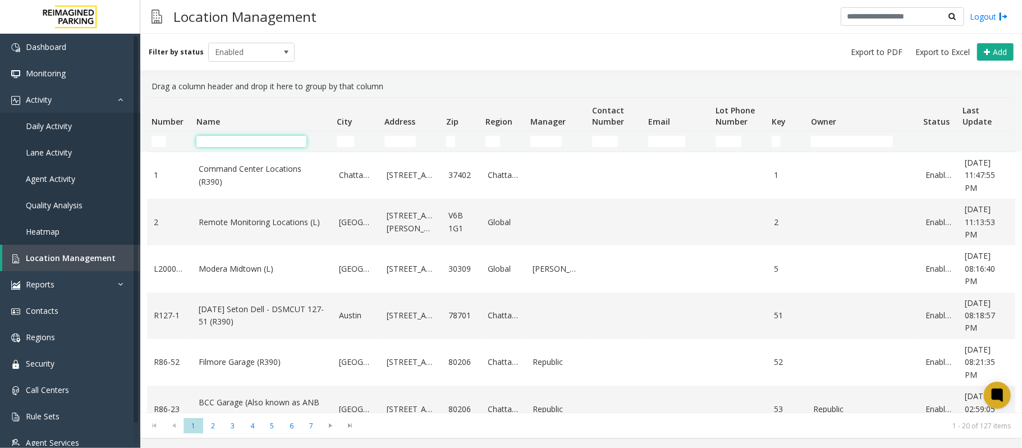
click at [239, 138] on input "Name Filter" at bounding box center [251, 141] width 110 height 11
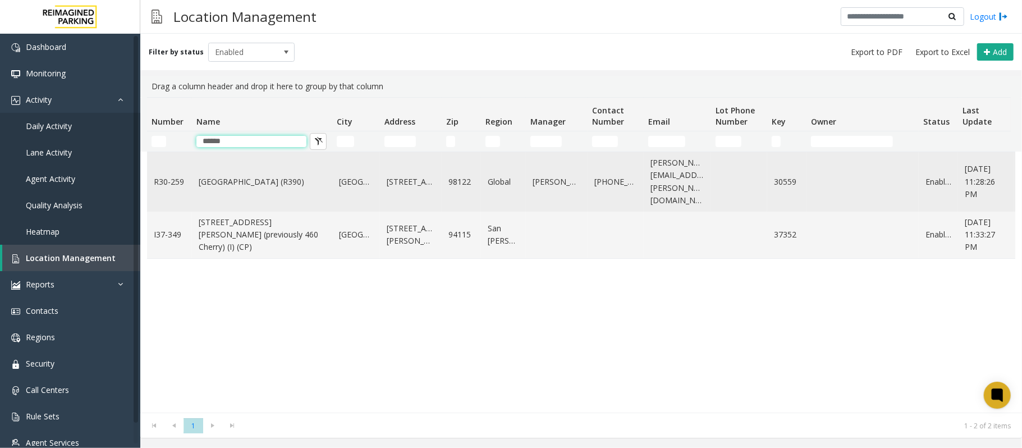
type input "******"
click at [249, 196] on td "[GEOGRAPHIC_DATA] (R390)" at bounding box center [262, 181] width 140 height 59
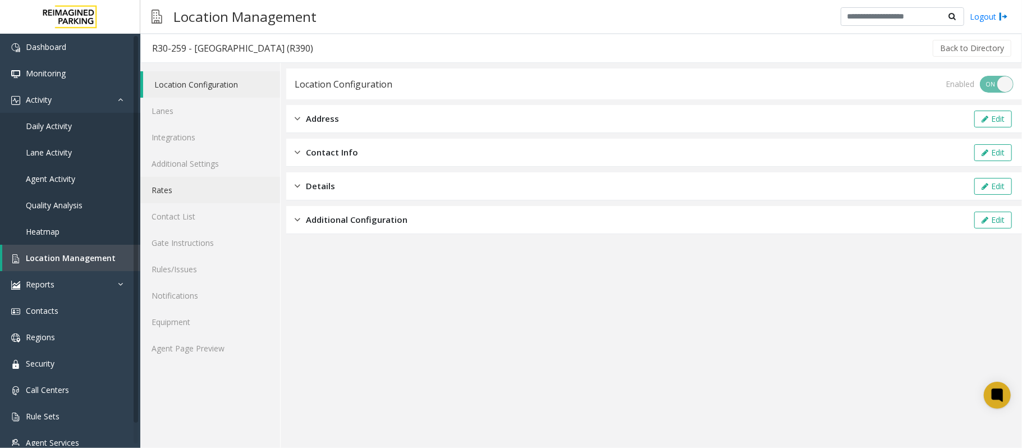
click at [214, 191] on link "Rates" at bounding box center [210, 190] width 140 height 26
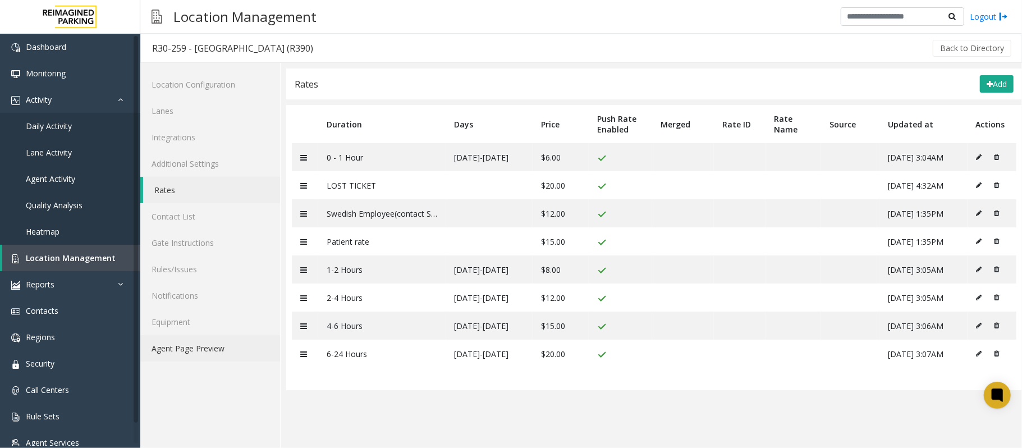
click at [254, 346] on link "Agent Page Preview" at bounding box center [210, 348] width 140 height 26
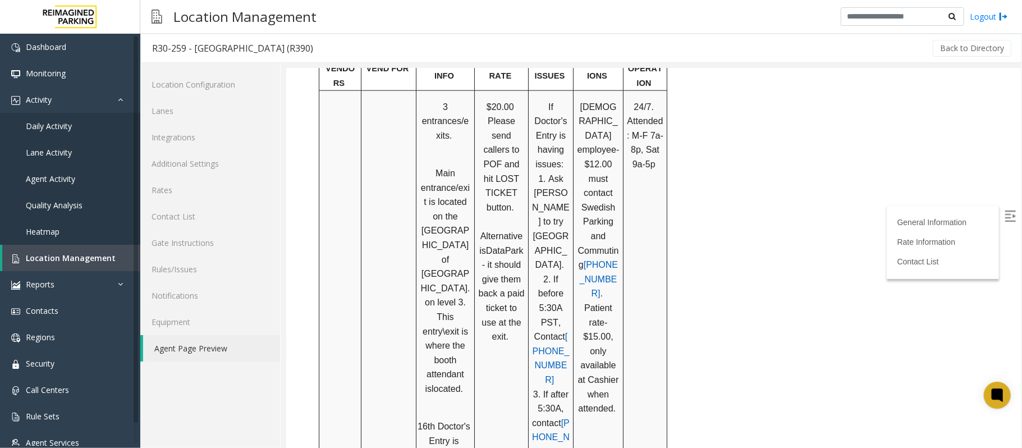
scroll to position [1122, 0]
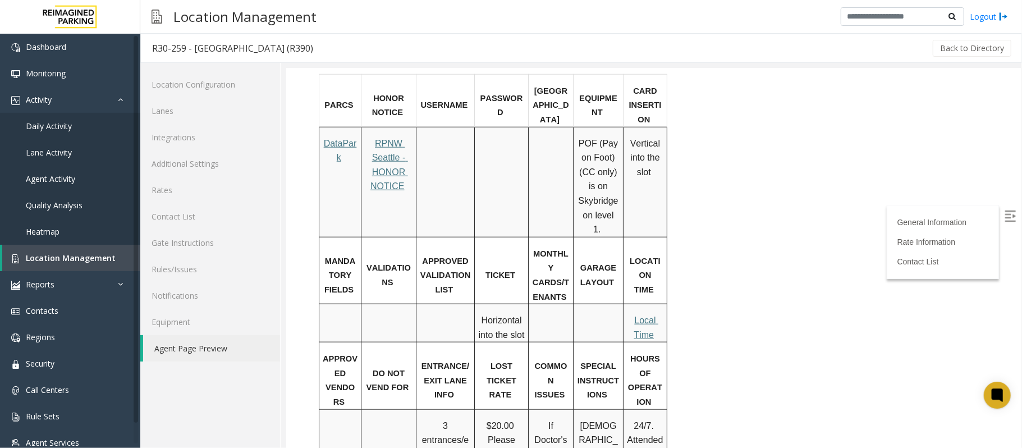
scroll to position [3998, 0]
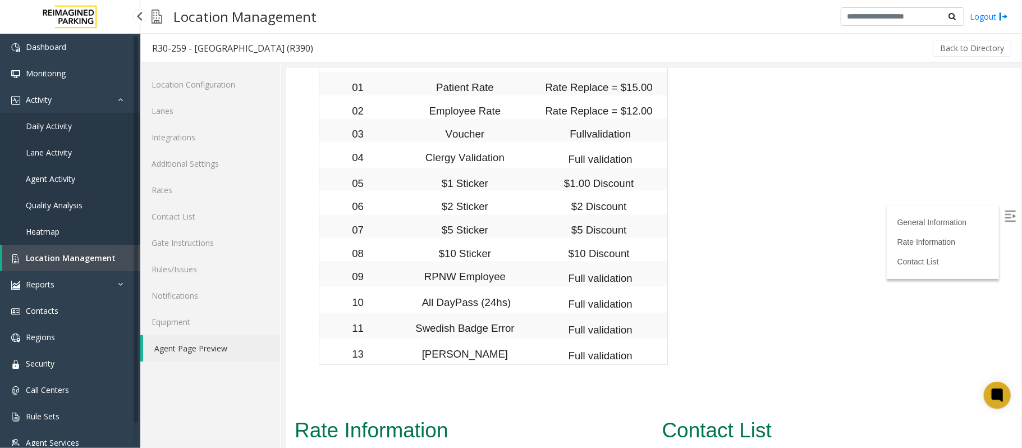
click at [102, 260] on span "Location Management" at bounding box center [71, 258] width 90 height 11
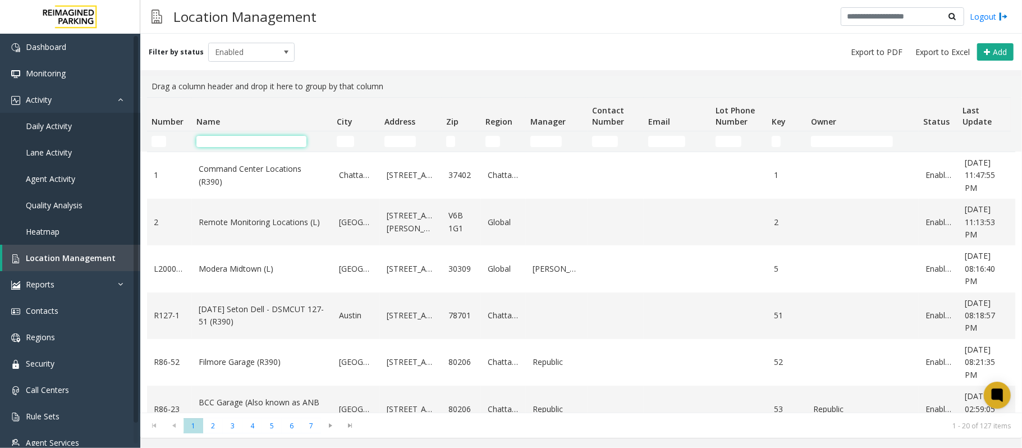
click at [263, 146] on input "Name Filter" at bounding box center [251, 141] width 110 height 11
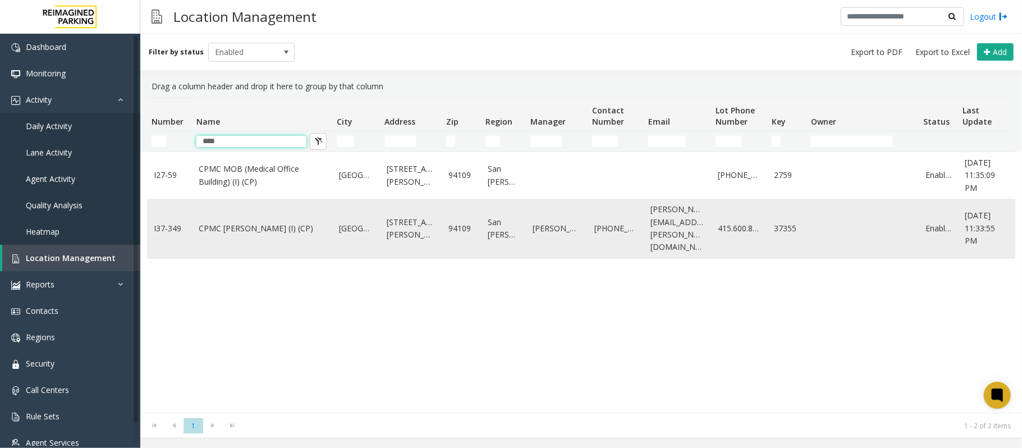
type input "****"
click at [244, 226] on link "CPMC [PERSON_NAME] (I) (CP)" at bounding box center [262, 228] width 127 height 12
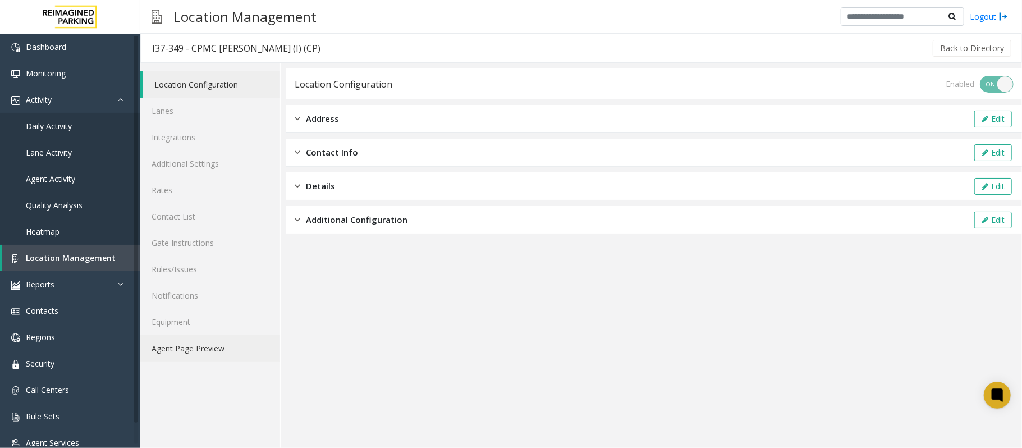
click at [200, 356] on link "Agent Page Preview" at bounding box center [210, 348] width 140 height 26
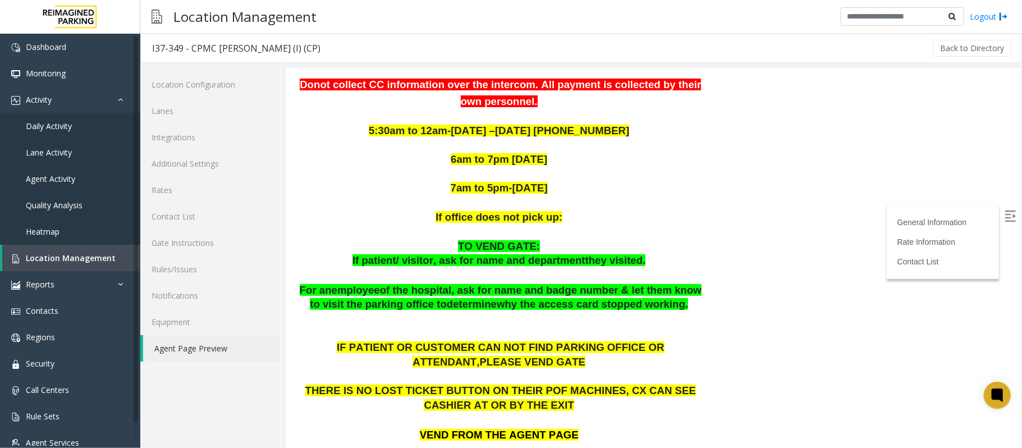
scroll to position [325, 0]
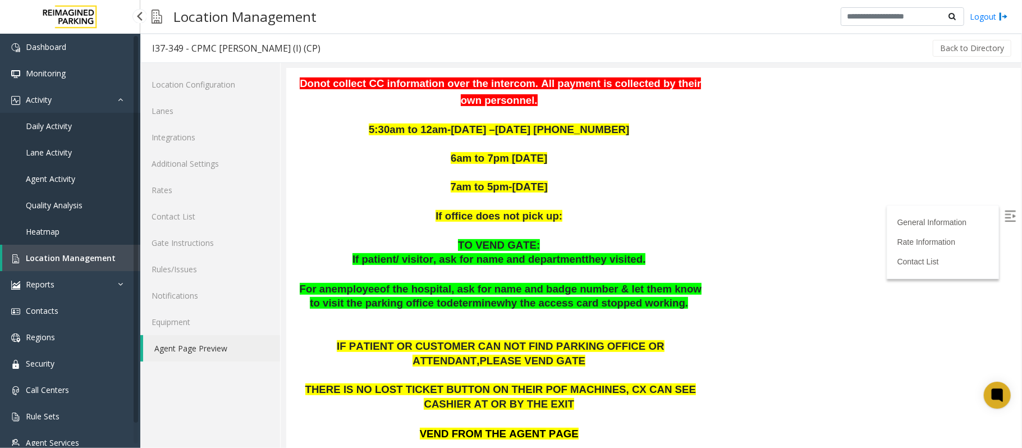
click at [108, 257] on span "Location Management" at bounding box center [71, 258] width 90 height 11
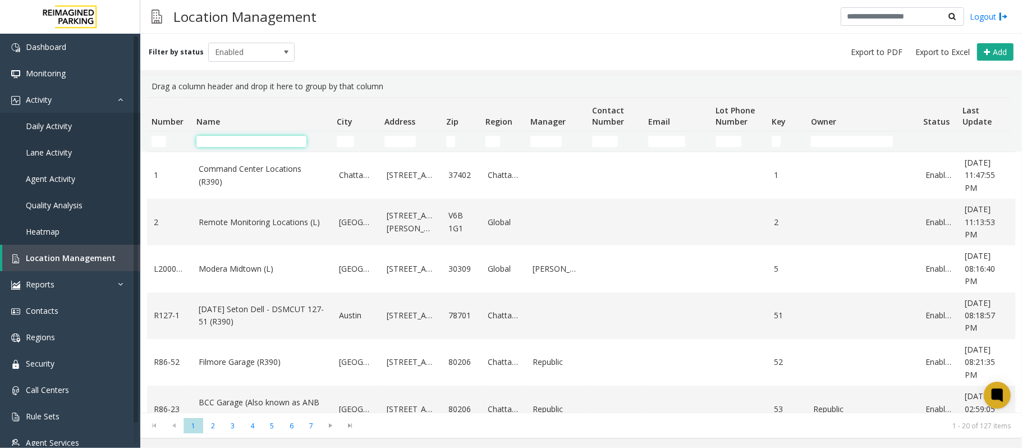
click at [250, 143] on input "Name Filter" at bounding box center [251, 141] width 110 height 11
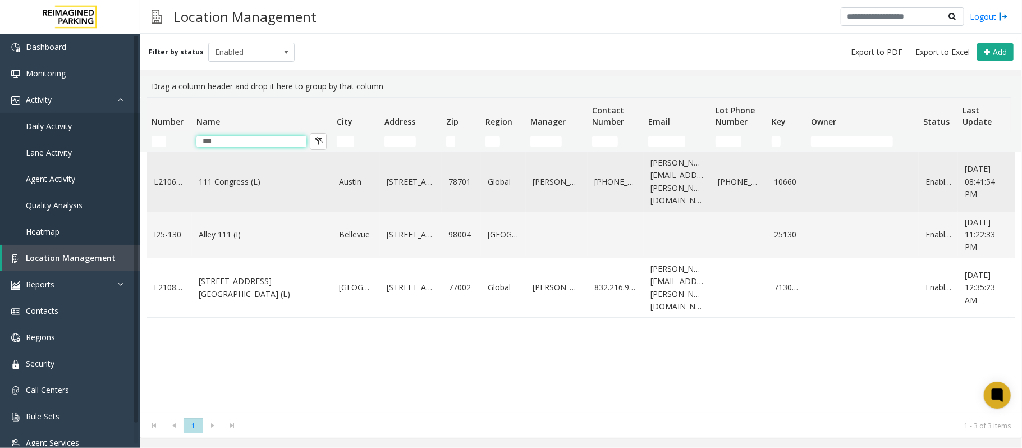
type input "***"
click at [256, 183] on td "111 Congress (L)" at bounding box center [262, 181] width 140 height 59
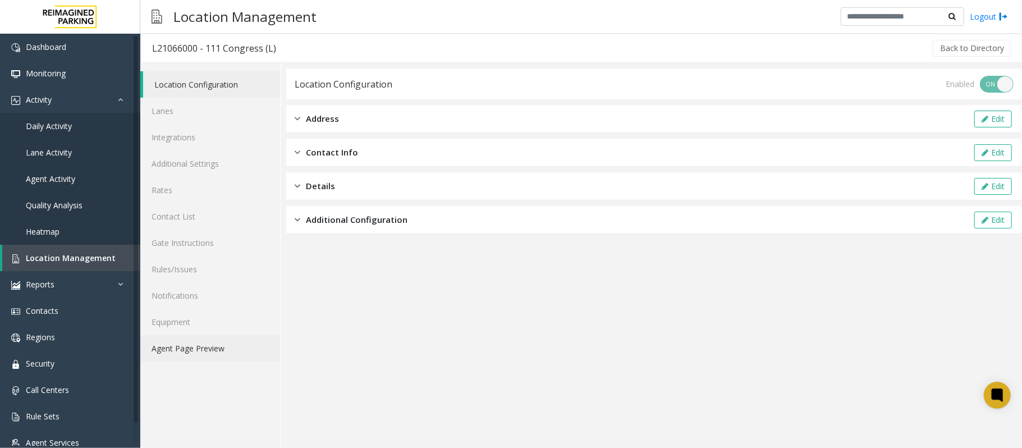
click at [196, 351] on link "Agent Page Preview" at bounding box center [210, 348] width 140 height 26
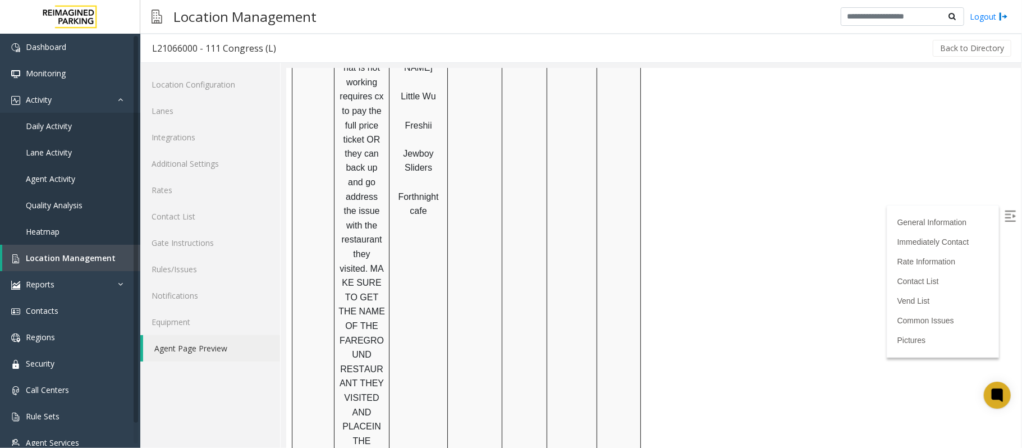
scroll to position [1419, 0]
click at [593, 245] on td at bounding box center [572, 190] width 50 height 604
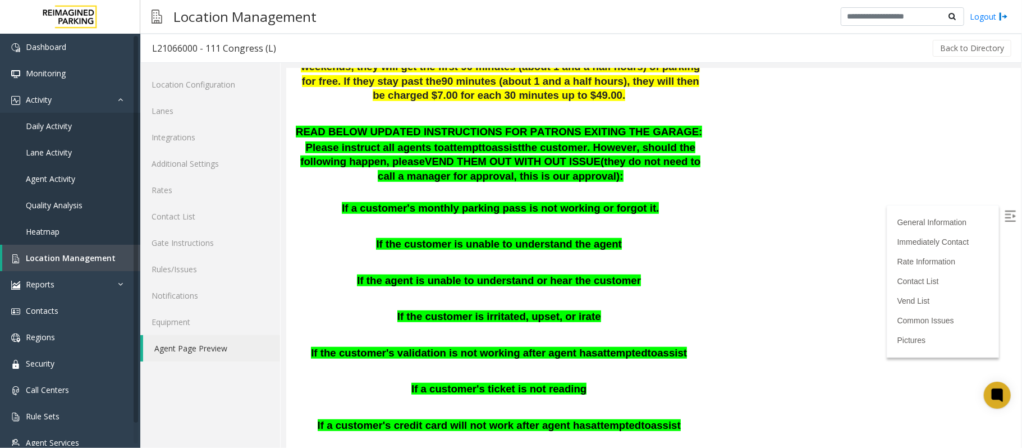
scroll to position [524, 0]
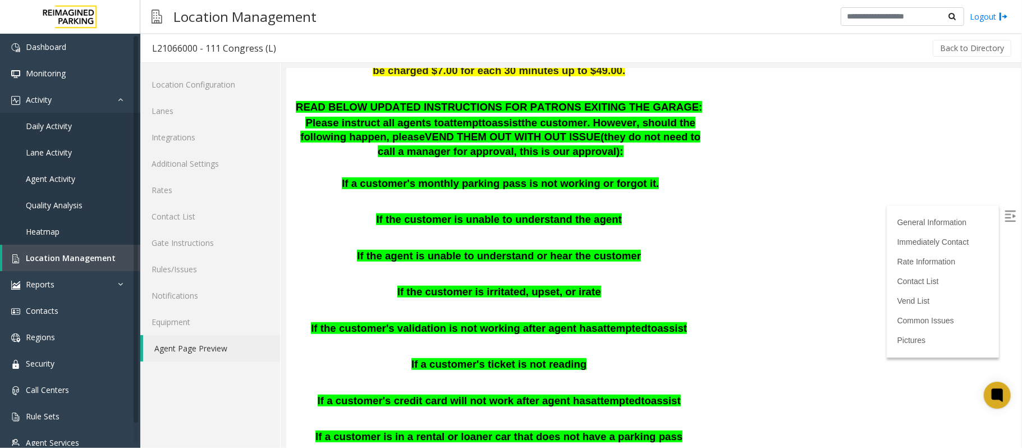
click at [532, 322] on span "If the customer's validation is not working after agent has" at bounding box center [453, 328] width 286 height 12
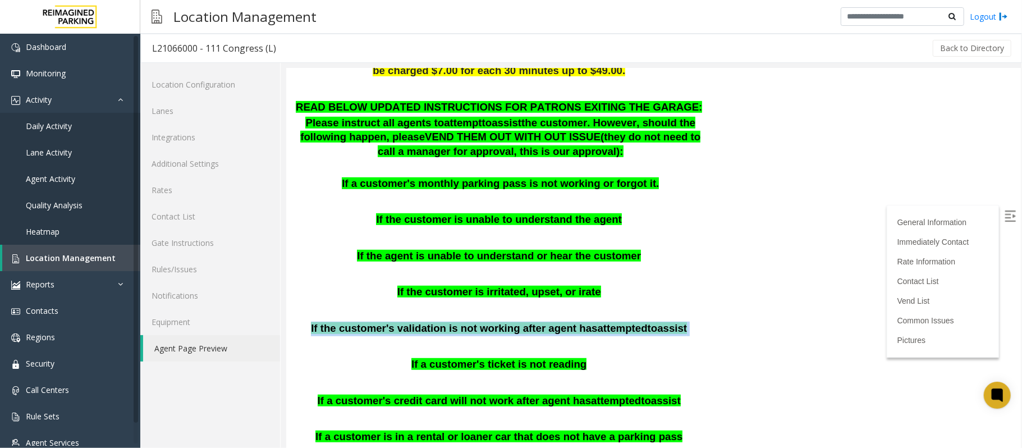
click at [532, 322] on span "If the customer's validation is not working after agent has" at bounding box center [453, 328] width 286 height 12
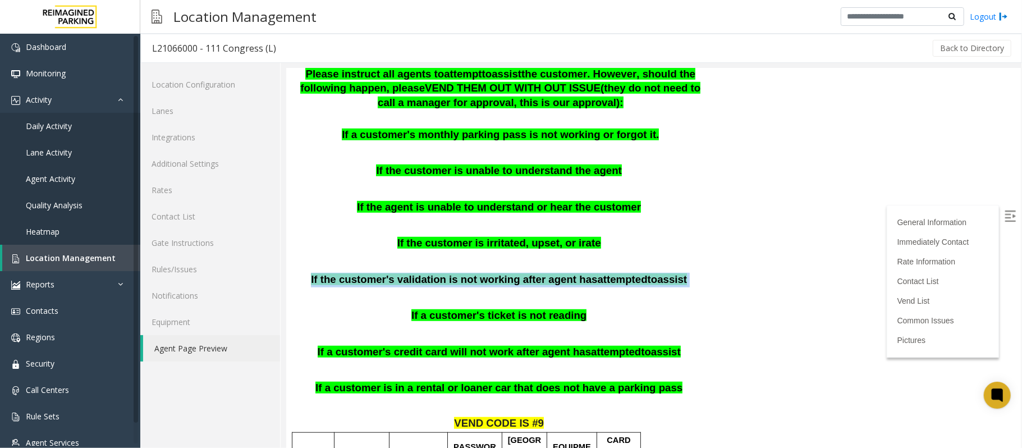
scroll to position [598, 0]
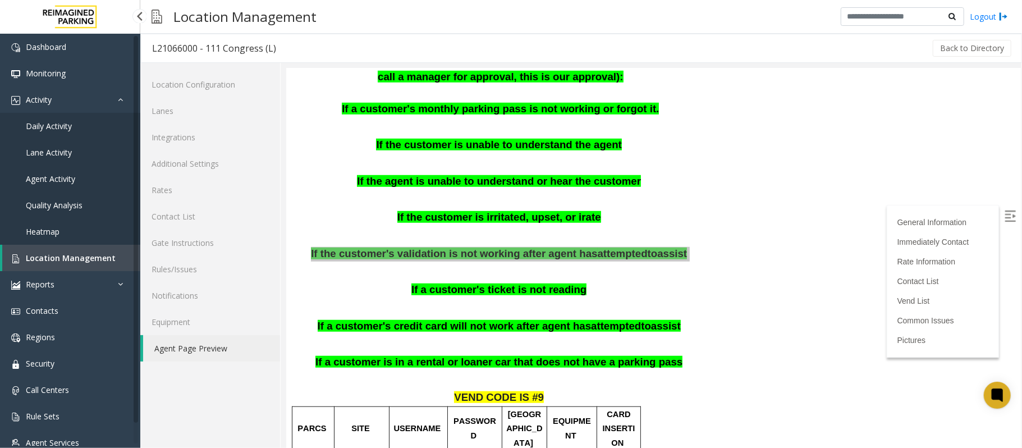
click at [108, 256] on span "Location Management" at bounding box center [71, 258] width 90 height 11
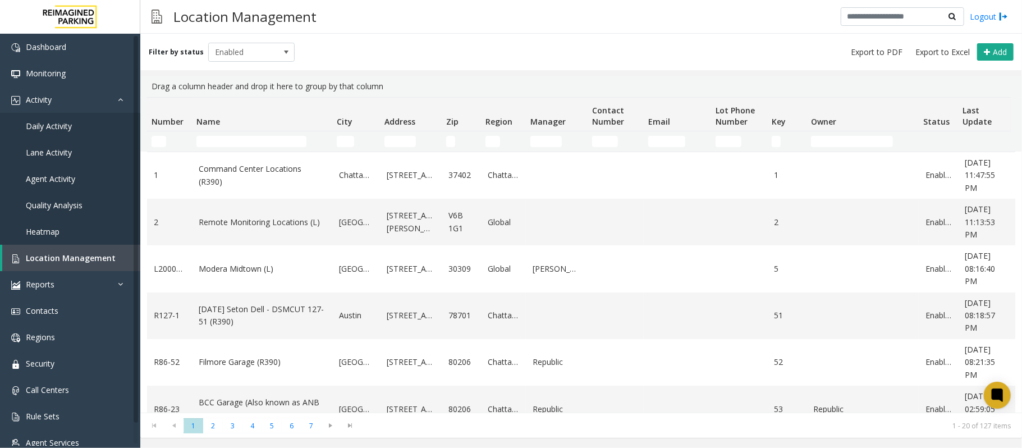
click at [258, 149] on td "Name Filter" at bounding box center [262, 141] width 140 height 20
click at [259, 149] on td "Name Filter" at bounding box center [262, 141] width 140 height 20
click at [263, 137] on input "Name Filter" at bounding box center [251, 141] width 110 height 11
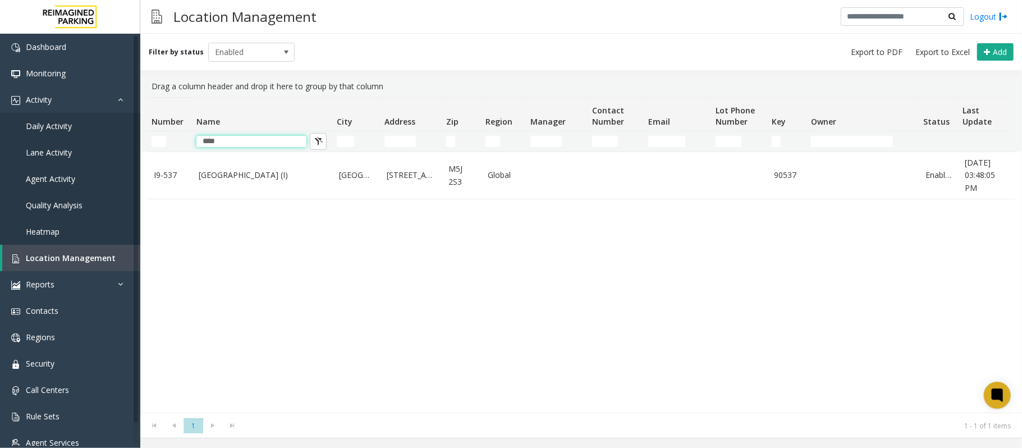
type input "****"
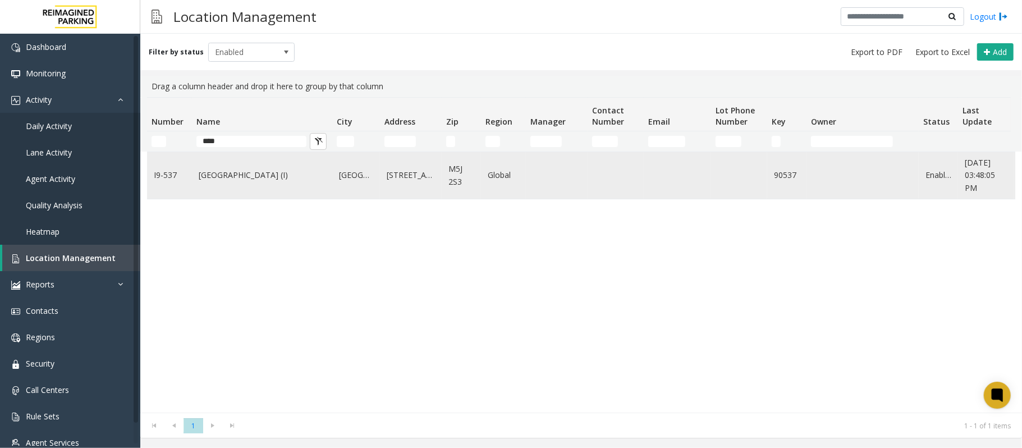
click at [225, 172] on link "[GEOGRAPHIC_DATA] (I)" at bounding box center [262, 175] width 127 height 12
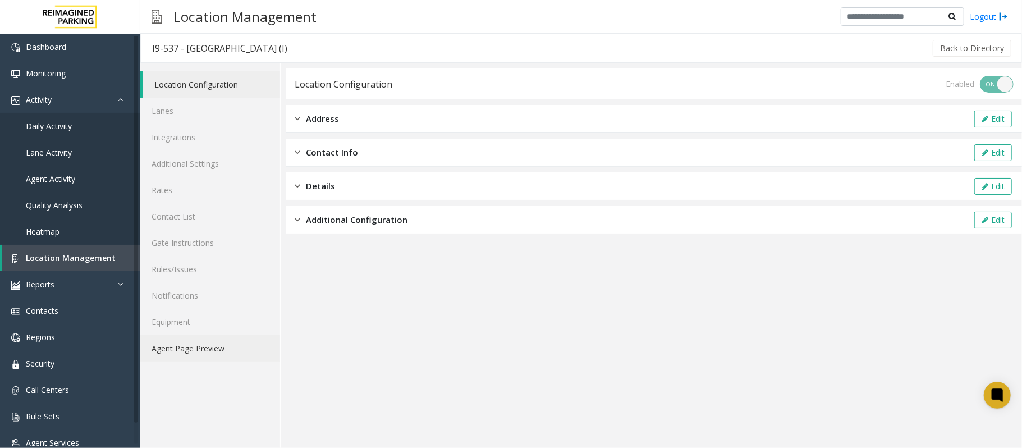
click at [226, 348] on link "Agent Page Preview" at bounding box center [210, 348] width 140 height 26
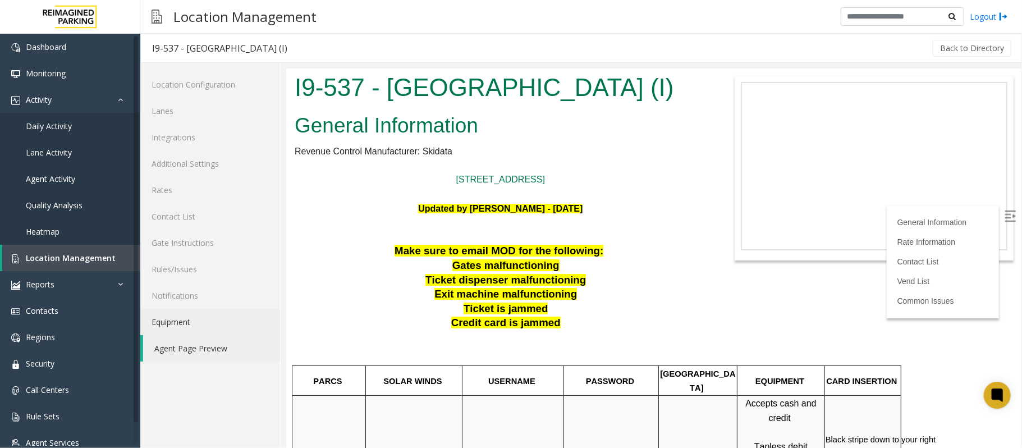
scroll to position [224, 0]
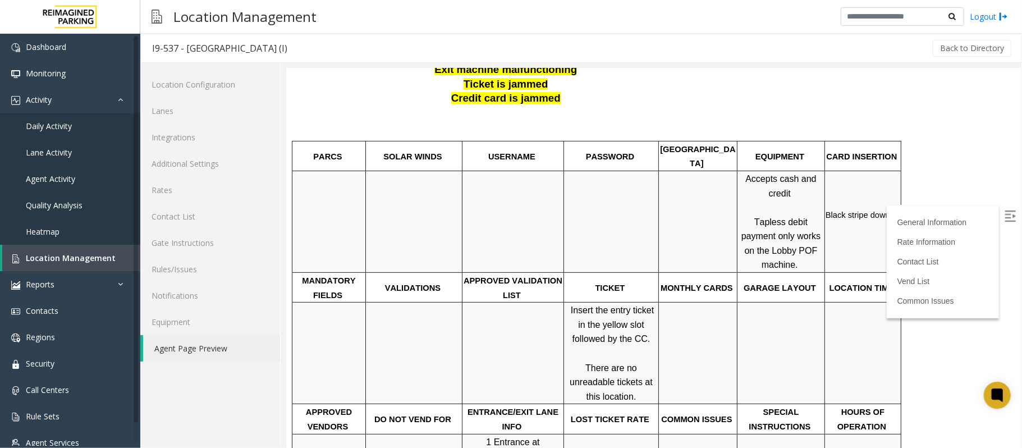
click at [416, 207] on p at bounding box center [413, 221] width 95 height 29
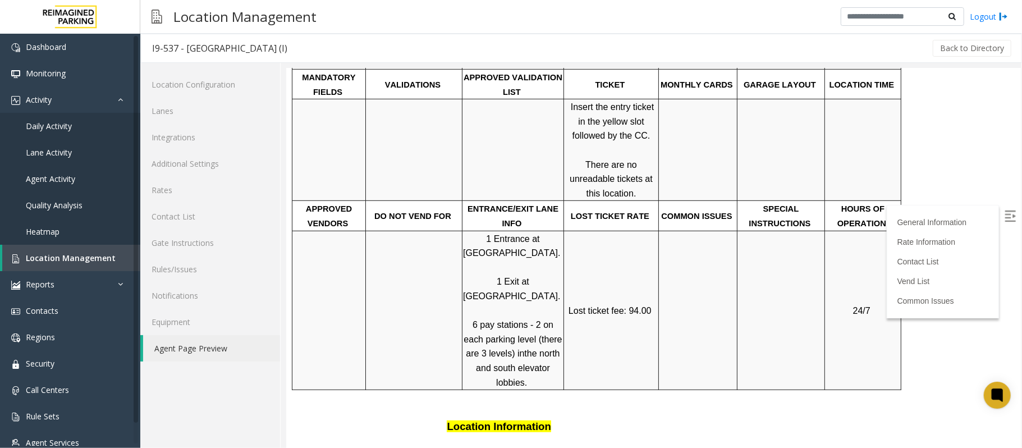
scroll to position [449, 0]
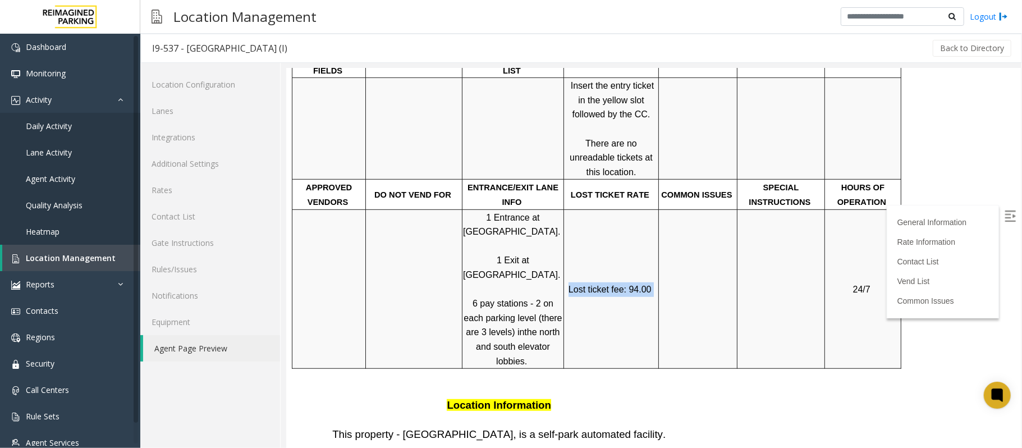
drag, startPoint x: 649, startPoint y: 253, endPoint x: 568, endPoint y: 252, distance: 80.2
click at [568, 282] on p "Lost ticket fee: 94.00" at bounding box center [610, 289] width 93 height 15
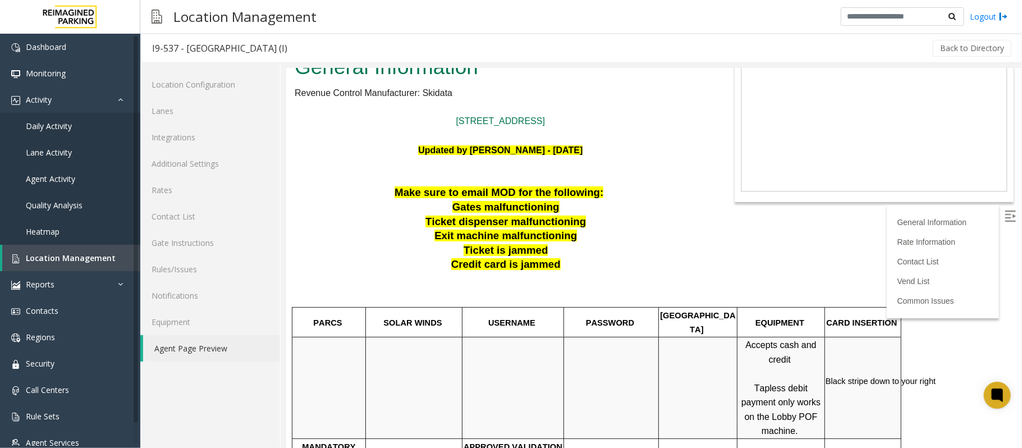
scroll to position [149, 0]
